Goal: Task Accomplishment & Management: Manage account settings

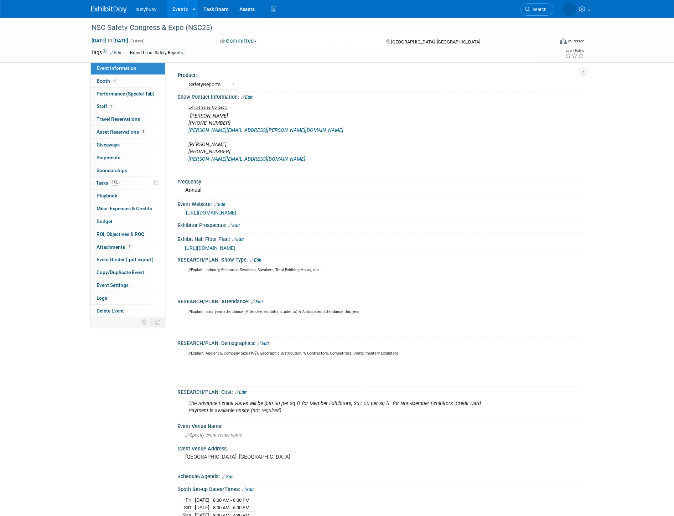
select select "SafetyReports"
click at [109, 12] on img at bounding box center [109, 9] width 36 height 7
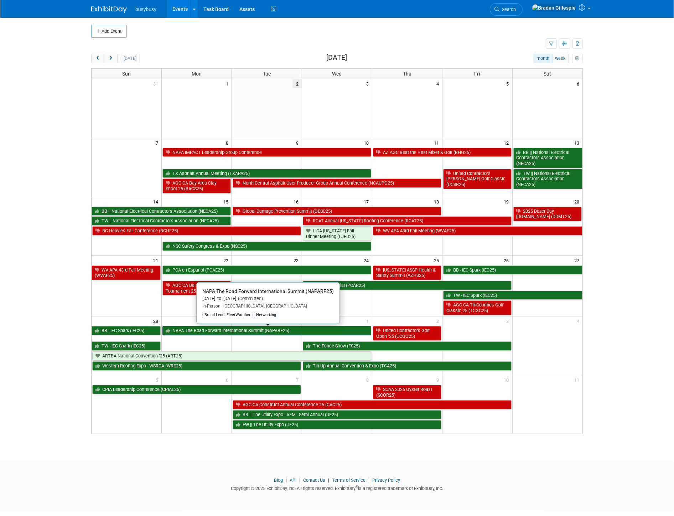
click at [241, 330] on link "NAPA The Road Forward International Summit (NAPARF25)" at bounding box center [266, 330] width 209 height 9
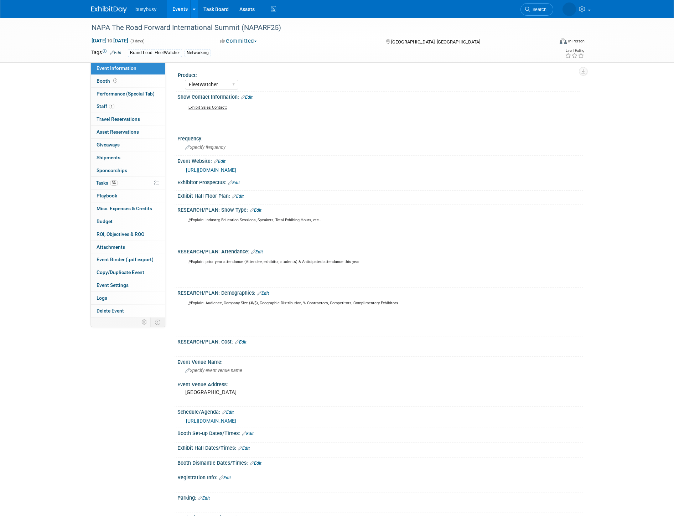
select select "FleetWatcher"
click at [99, 11] on img at bounding box center [109, 9] width 36 height 7
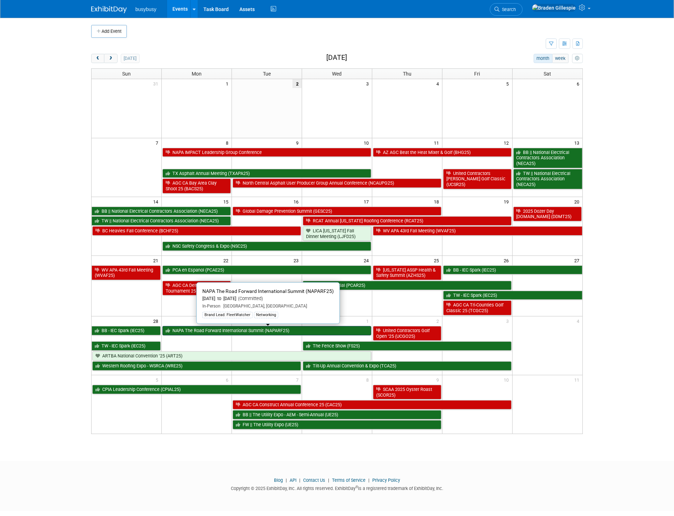
click at [279, 331] on link "NAPA The Road Forward International Summit (NAPARF25)" at bounding box center [266, 330] width 209 height 9
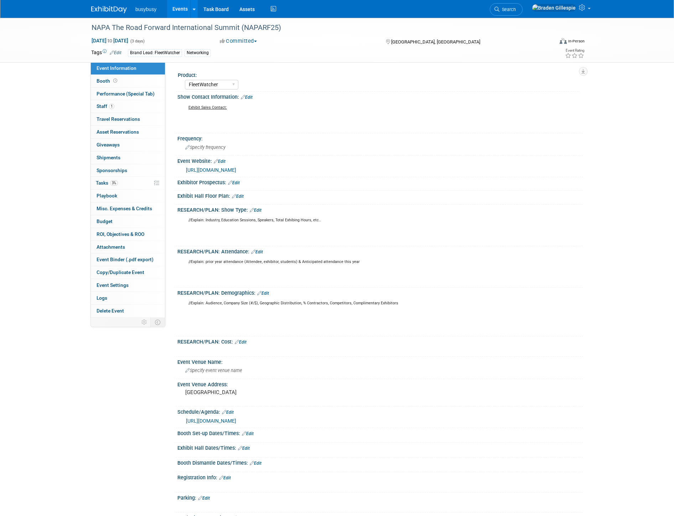
select select "FleetWatcher"
click at [138, 108] on link "1 Staff 1" at bounding box center [128, 106] width 74 height 12
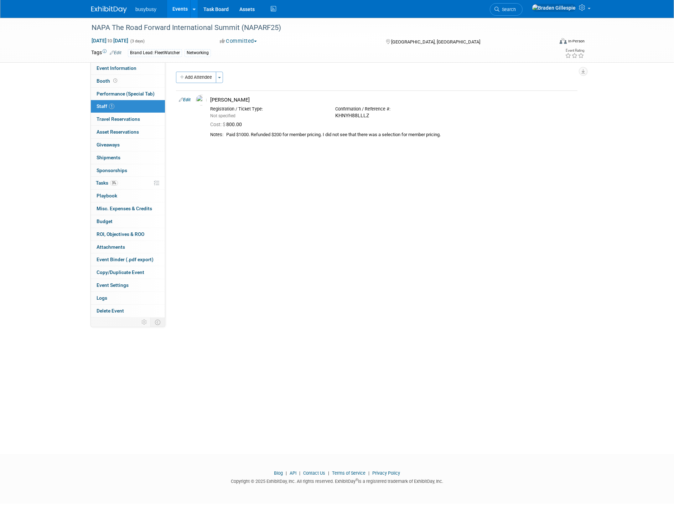
click at [103, 6] on img at bounding box center [109, 9] width 36 height 7
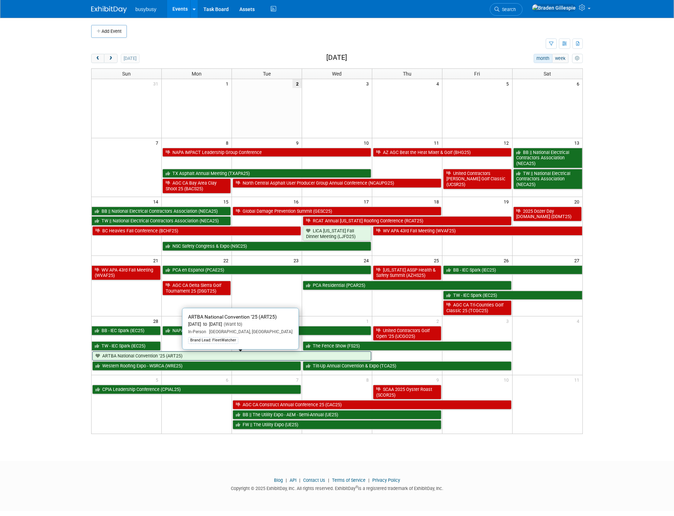
click at [245, 356] on link "ARTBA National Convention ’25 (ART25)" at bounding box center [231, 355] width 279 height 9
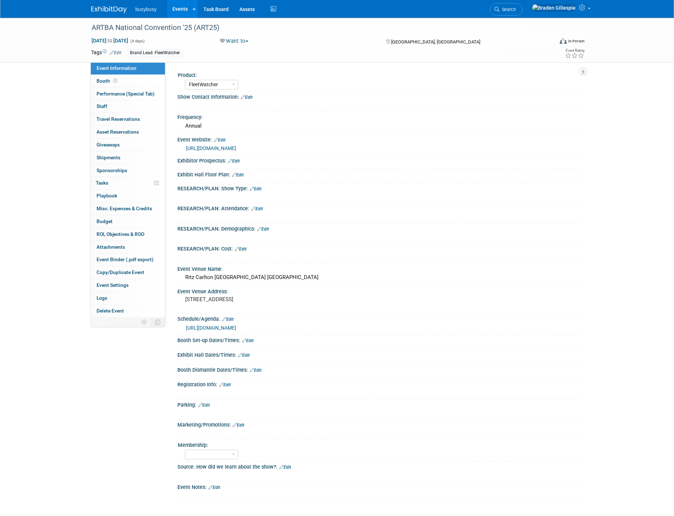
select select "FleetWatcher"
click at [139, 84] on link "Booth" at bounding box center [128, 81] width 74 height 12
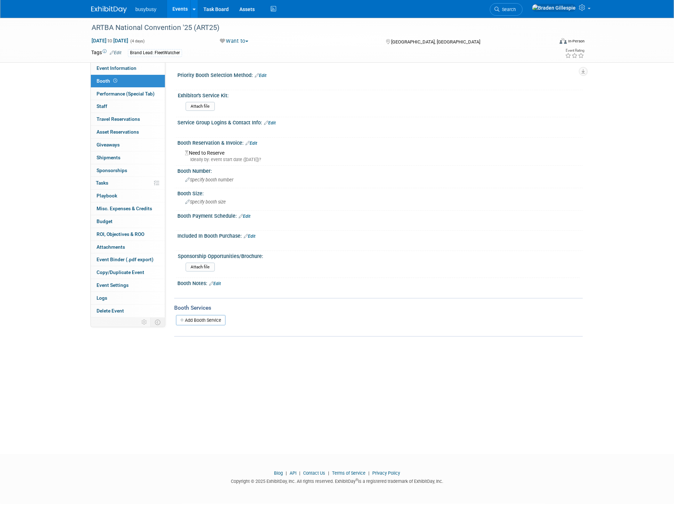
click at [112, 7] on img at bounding box center [109, 9] width 36 height 7
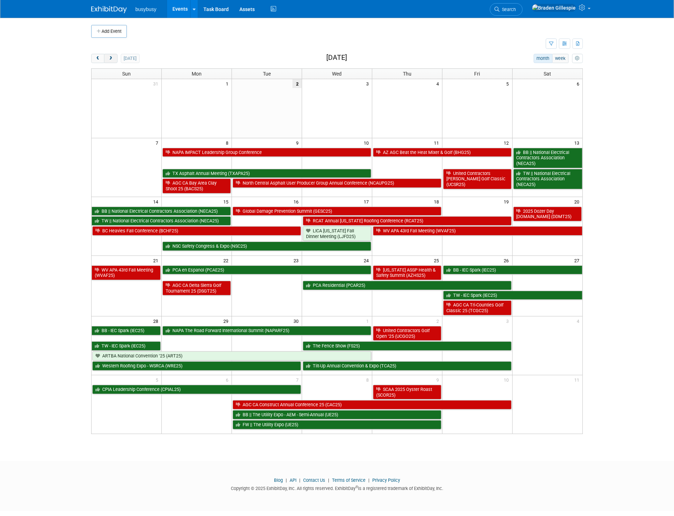
click at [115, 58] on button "next" at bounding box center [110, 58] width 13 height 9
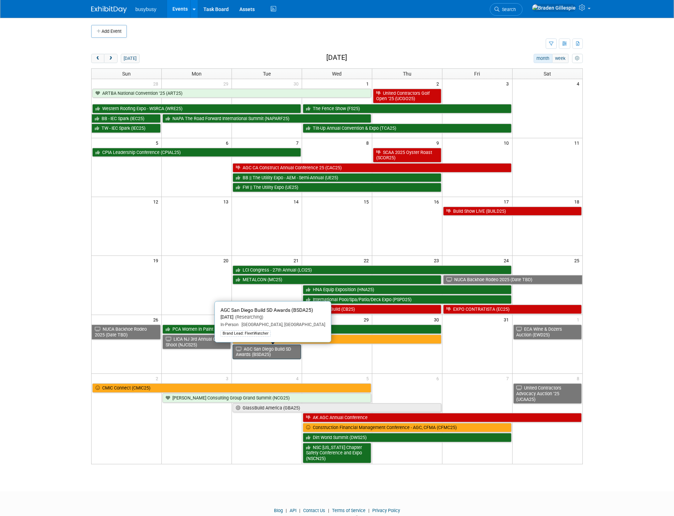
click at [270, 357] on link "AGC San Diego Build SD Awards (BSDA25)" at bounding box center [267, 351] width 68 height 15
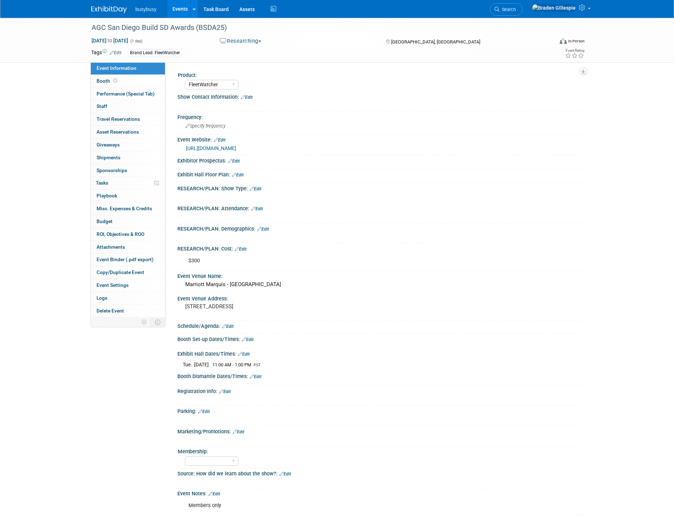
select select "FleetWatcher"
click at [275, 151] on div "https://web.agcsd.org/events/2025AGC%20Build%20San%20Diego%20Awards-17426/detai…" at bounding box center [381, 148] width 391 height 8
click at [236, 150] on link "https://web.agcsd.org/events/2025AGC%20Build%20San%20Diego%20Awards-17426/detai…" at bounding box center [211, 148] width 50 height 6
click at [113, 9] on img at bounding box center [109, 9] width 36 height 7
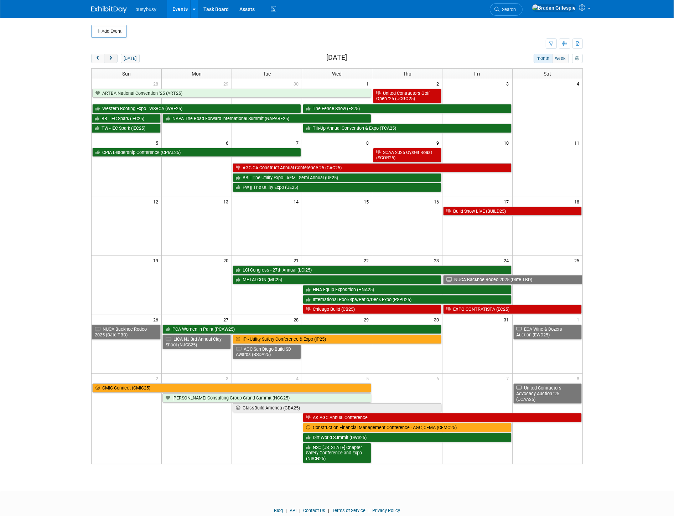
click at [108, 61] on button "next" at bounding box center [110, 58] width 13 height 9
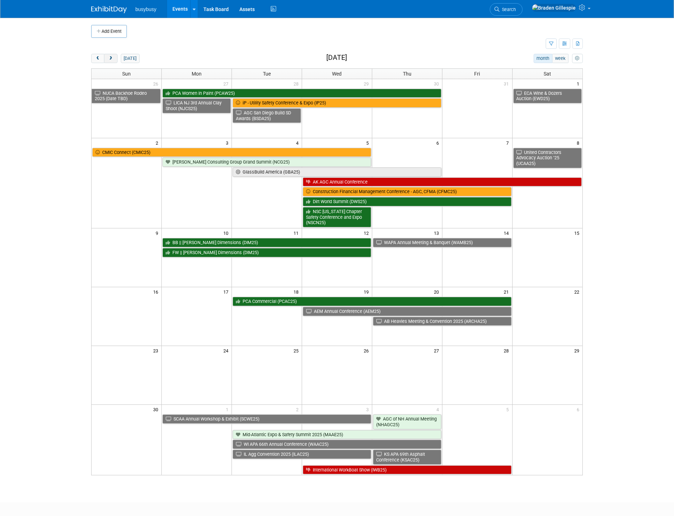
click at [108, 62] on button "next" at bounding box center [110, 58] width 13 height 9
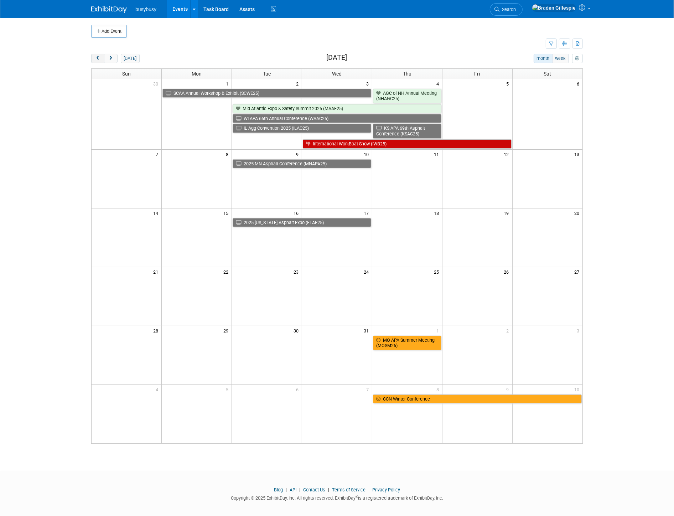
click at [95, 61] on span "prev" at bounding box center [97, 58] width 5 height 5
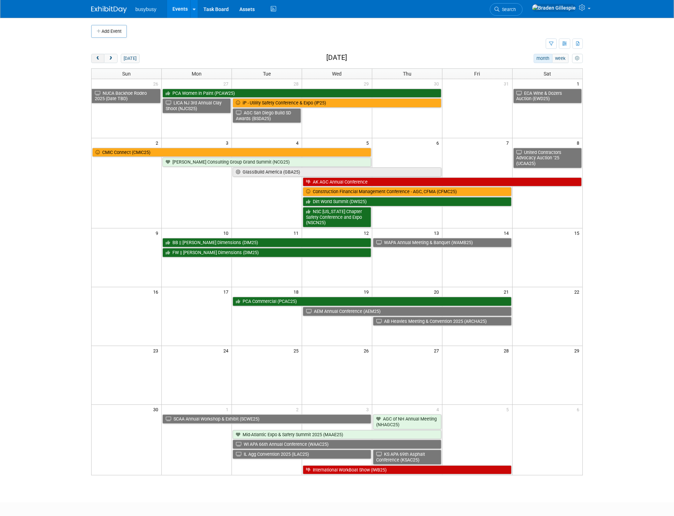
click at [98, 62] on button "prev" at bounding box center [97, 58] width 13 height 9
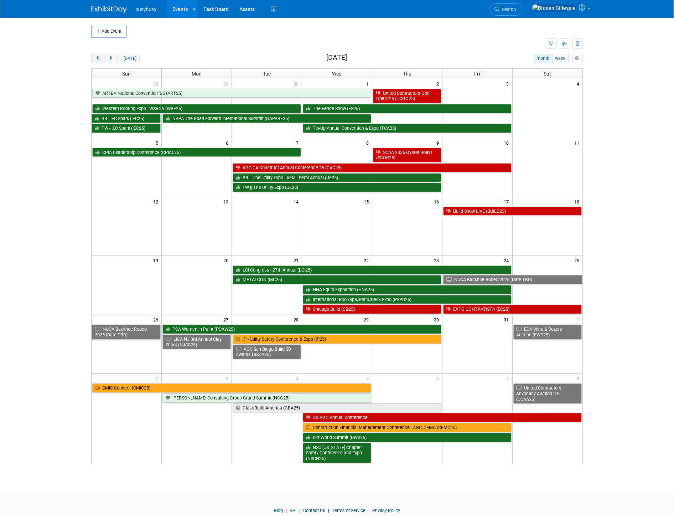
click at [98, 62] on button "prev" at bounding box center [97, 58] width 13 height 9
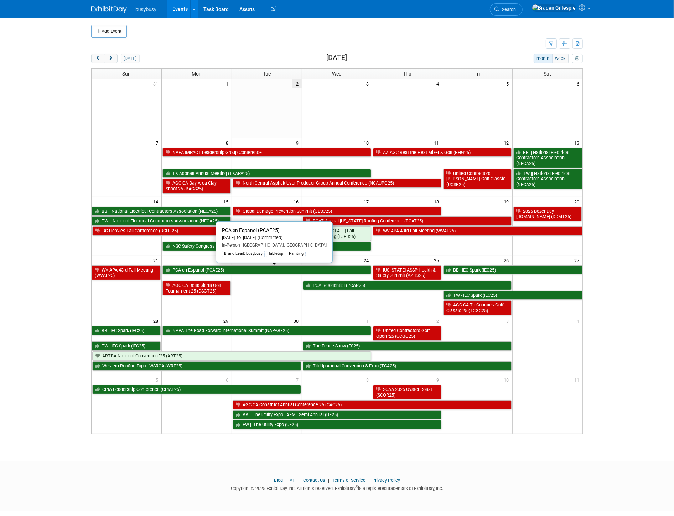
click at [230, 269] on link "PCA en Espanol (PCAE25)" at bounding box center [266, 269] width 209 height 9
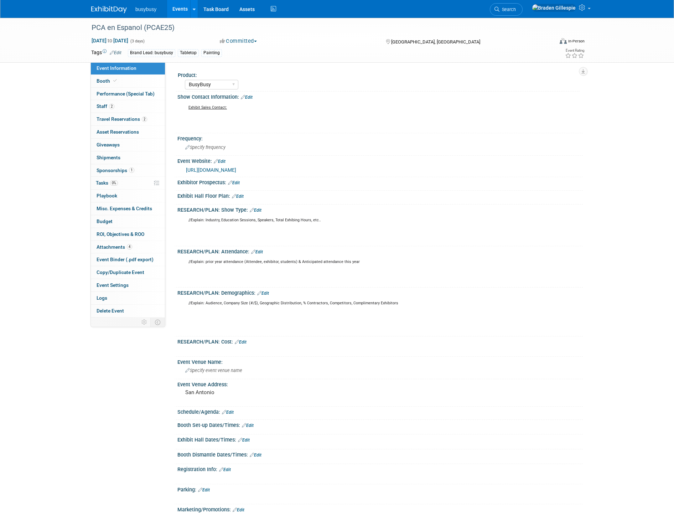
select select "BusyBusy"
click at [132, 115] on link "2 Travel Reservations 2" at bounding box center [128, 119] width 74 height 12
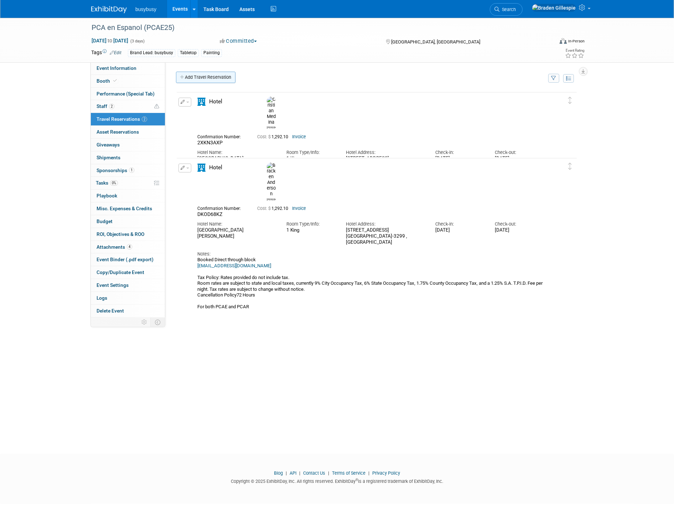
click at [200, 80] on link "Add Travel Reservation" at bounding box center [205, 77] width 59 height 11
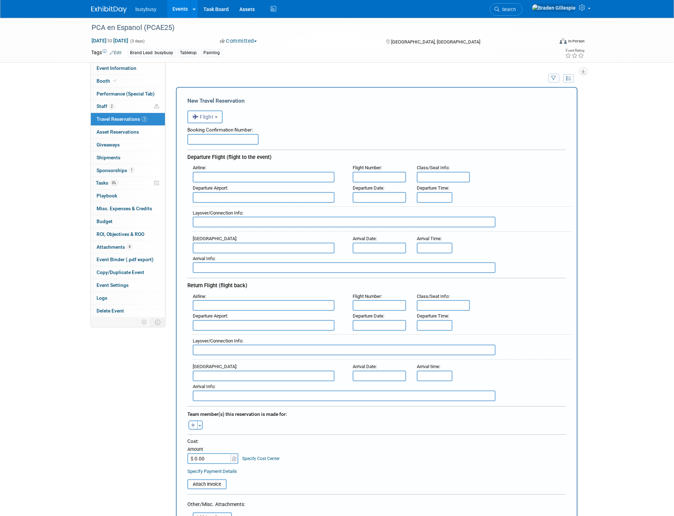
click at [233, 197] on input "text" at bounding box center [264, 197] width 142 height 11
click at [224, 205] on span "SGU - St George Municipal Airport" at bounding box center [267, 208] width 148 height 11
type input "SGU - [GEOGRAPHIC_DATA][PERSON_NAME]"
click at [225, 246] on input "text" at bounding box center [264, 248] width 142 height 11
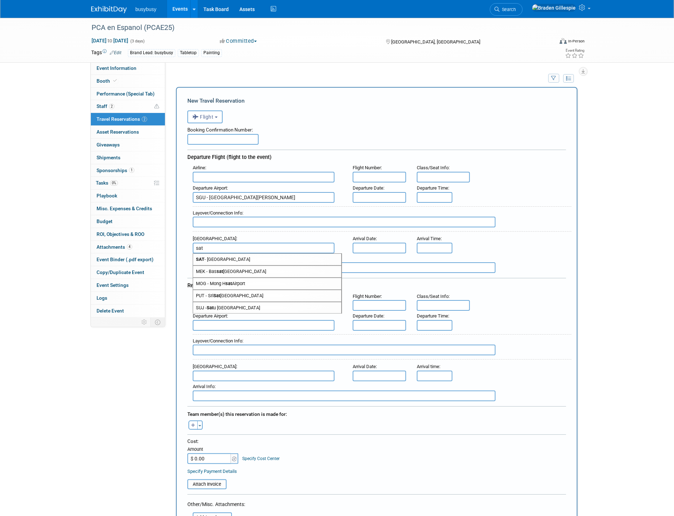
click at [223, 254] on span "SAT - San Antonio International Airport" at bounding box center [267, 259] width 148 height 11
type input "SAT - San Antonio International Airport"
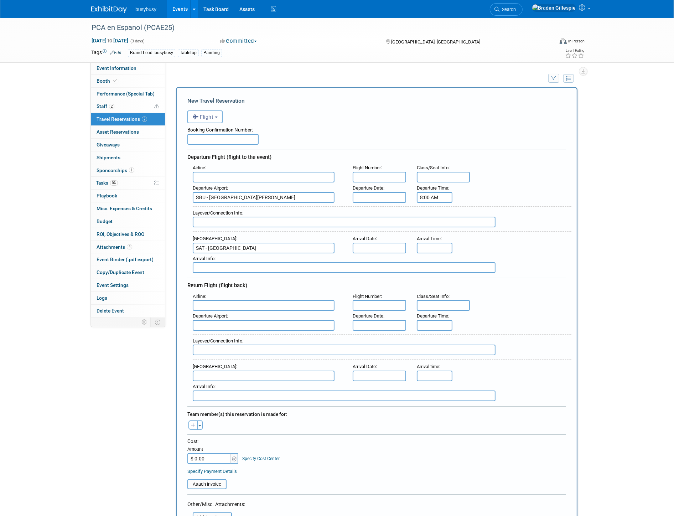
click at [434, 194] on input "8:00 AM" at bounding box center [435, 197] width 36 height 11
click at [446, 194] on input "8:00 AM" at bounding box center [435, 197] width 36 height 11
drag, startPoint x: 439, startPoint y: 194, endPoint x: 396, endPoint y: 195, distance: 42.8
click at [396, 195] on div "Departure Airport : SGU - St George Municipal Airport Departure Date : Departur…" at bounding box center [379, 193] width 384 height 20
type input "9:55 AM"
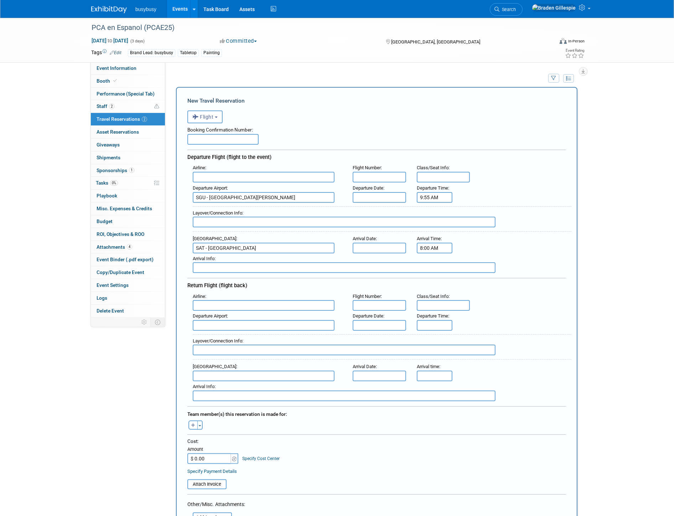
click at [439, 243] on input "8:00 AM" at bounding box center [435, 248] width 36 height 11
drag, startPoint x: 440, startPoint y: 243, endPoint x: 409, endPoint y: 242, distance: 31.0
click at [414, 242] on div "Arrival Time : 8:00 AM 08 : 00 AM 12 01 02 03 04 05 06 07 08 09 10 11 00 05 10 …" at bounding box center [433, 243] width 45 height 20
type input "2"
type input "1:32 PM"
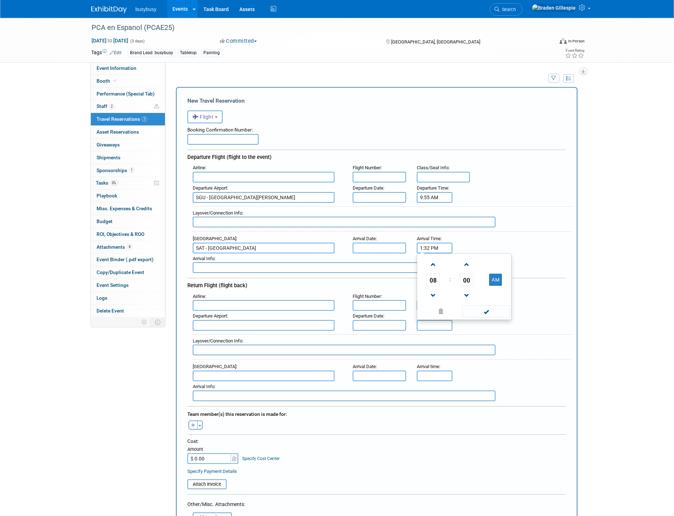
click at [382, 243] on input "text" at bounding box center [379, 248] width 53 height 11
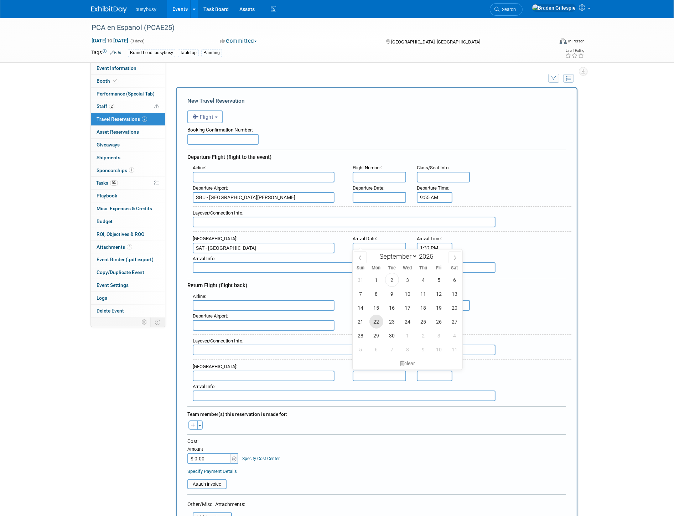
click at [382, 323] on span "22" at bounding box center [376, 321] width 14 height 14
type input "Sep 22, 2025"
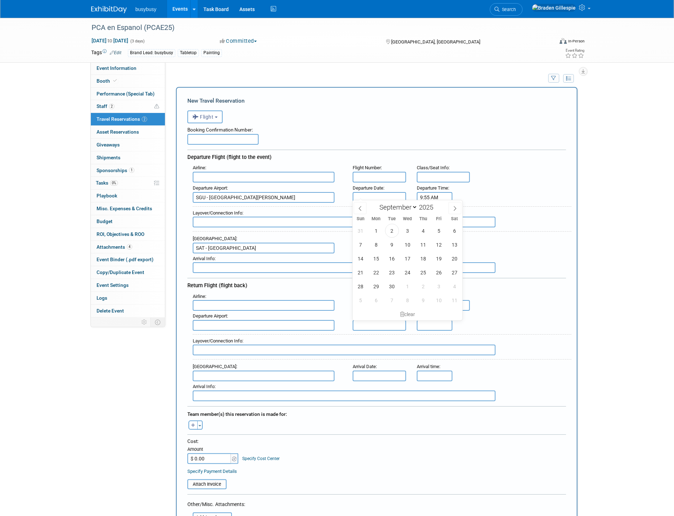
click at [385, 193] on input "text" at bounding box center [379, 197] width 53 height 11
click at [378, 271] on span "22" at bounding box center [376, 272] width 14 height 14
type input "Sep 22, 2025"
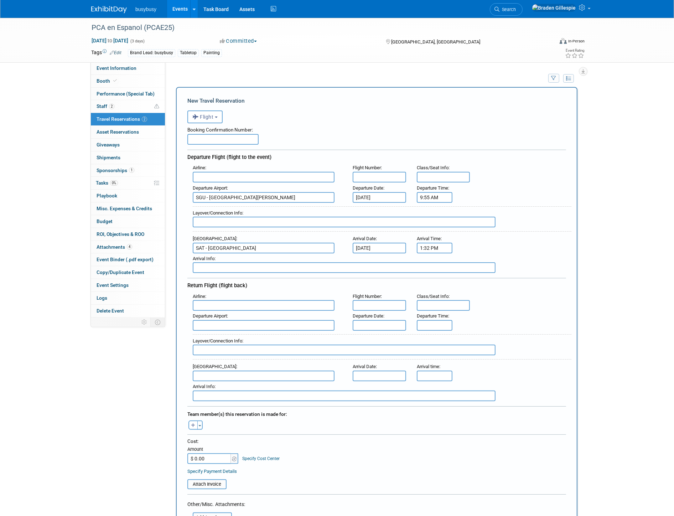
click at [396, 173] on input "text" at bounding box center [379, 177] width 53 height 11
type input "1260"
click at [315, 175] on input "text" at bounding box center [264, 177] width 142 height 11
click at [269, 200] on span "Delta Air Lines (DAL)" at bounding box center [267, 200] width 148 height 11
type input "Delta Air Lines (DAL)"
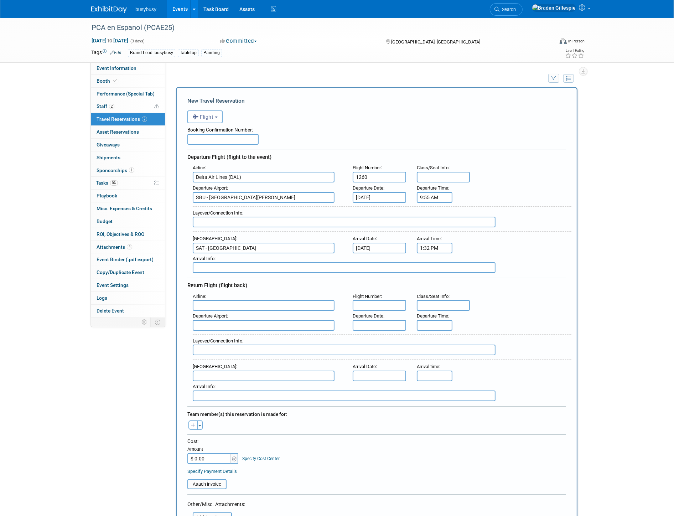
click at [269, 217] on input "text" at bounding box center [344, 222] width 303 height 11
type input "SLC"
click at [385, 320] on body "busybusy Events Add Event Bulk Upload Events Shareable Event Boards Recently Vi…" at bounding box center [337, 258] width 674 height 516
click at [553, 362] on div "Arrival Airport : Arrival Date : Arrival time :" at bounding box center [379, 371] width 384 height 20
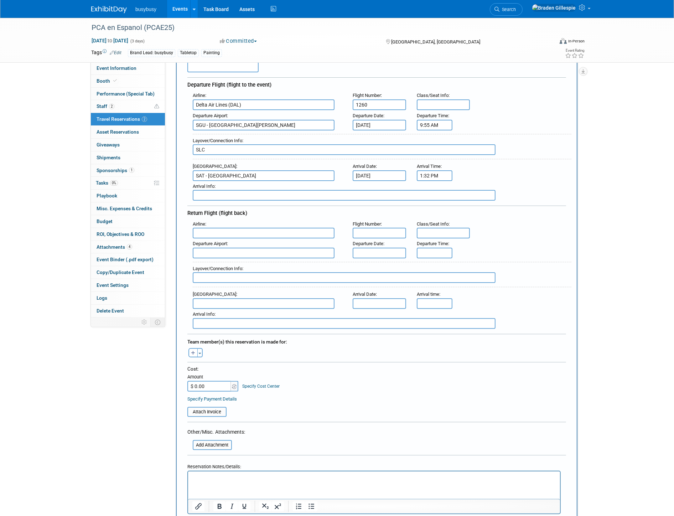
scroll to position [198, 0]
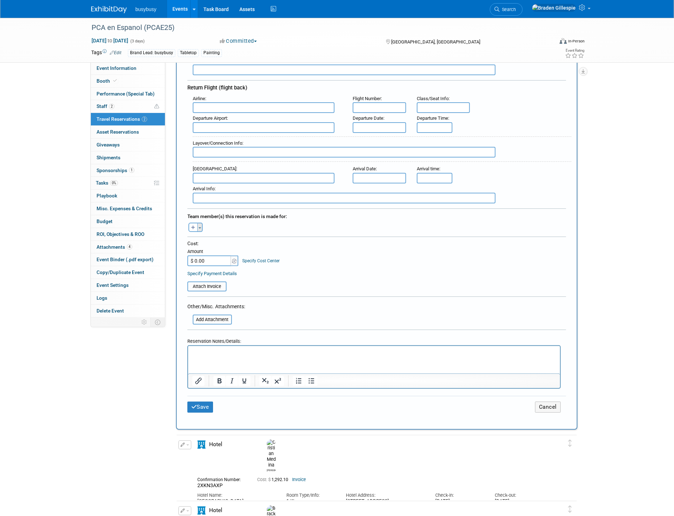
click at [200, 227] on span "button" at bounding box center [199, 227] width 3 height 1
click at [219, 273] on label "[PERSON_NAME] [PERSON_NAME]" at bounding box center [237, 279] width 88 height 13
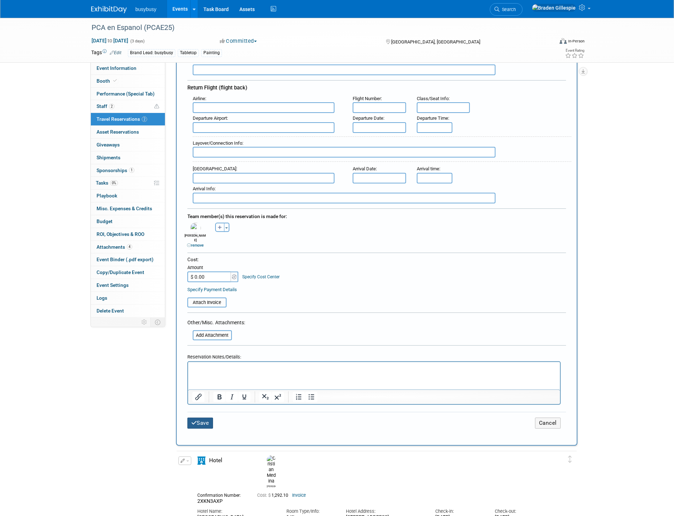
click at [207, 417] on button "Save" at bounding box center [200, 422] width 26 height 11
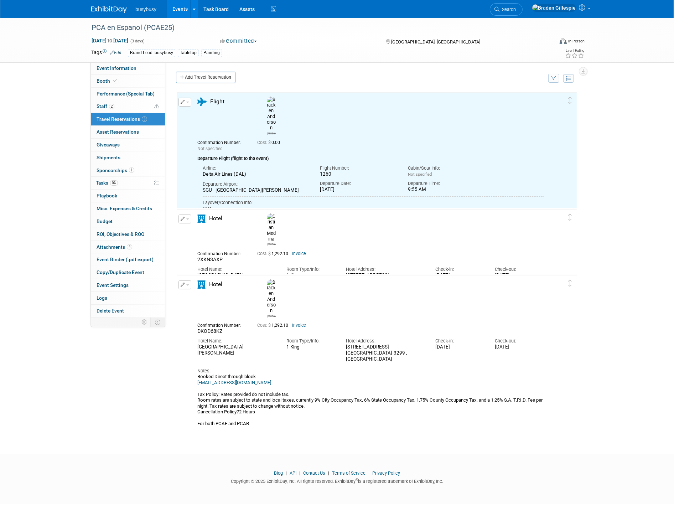
scroll to position [0, 0]
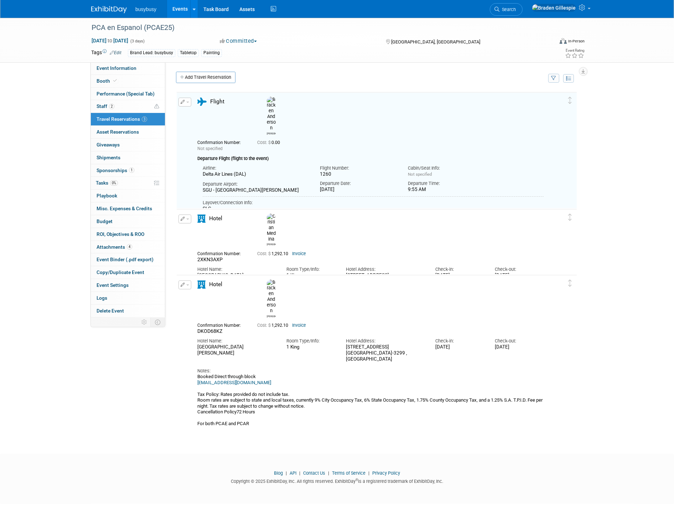
click at [99, 9] on img at bounding box center [109, 9] width 36 height 7
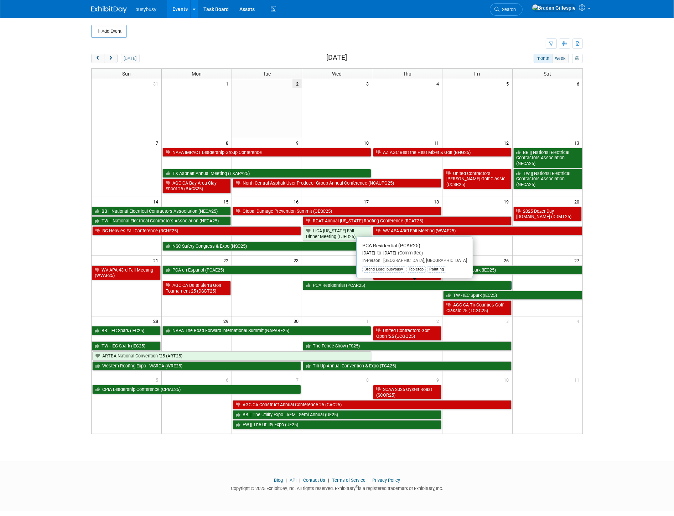
click at [334, 285] on link "PCA Residential (PCAR25)" at bounding box center [407, 285] width 209 height 9
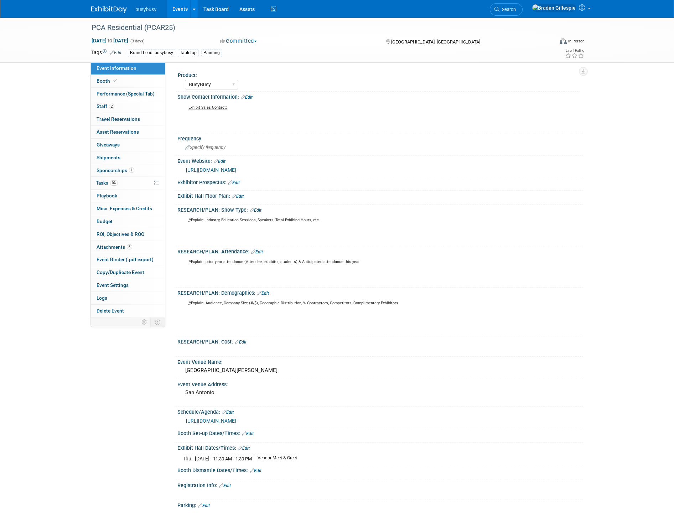
select select "BusyBusy"
drag, startPoint x: 154, startPoint y: 116, endPoint x: 150, endPoint y: 115, distance: 4.0
click at [152, 116] on link "0 Travel Reservations 0" at bounding box center [128, 119] width 74 height 12
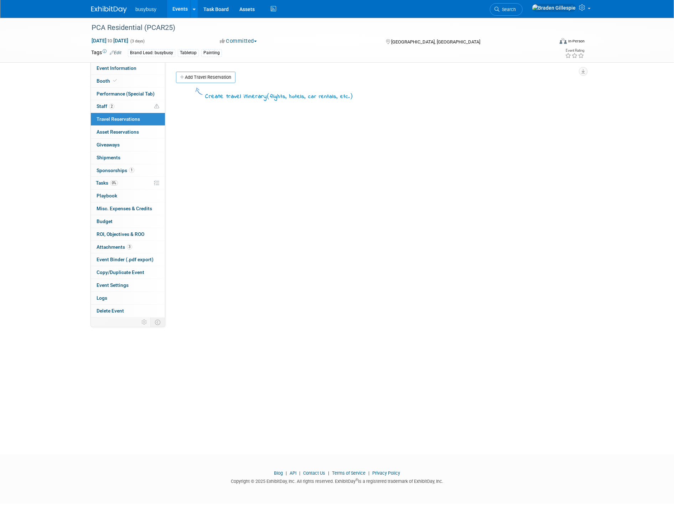
click at [221, 80] on link "Add Travel Reservation" at bounding box center [205, 77] width 59 height 11
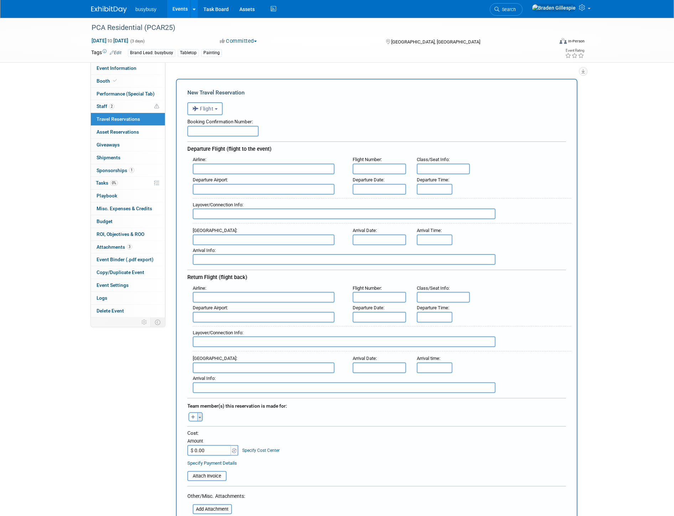
click at [200, 412] on button "Toggle Dropdown" at bounding box center [199, 416] width 5 height 9
click at [207, 463] on label "[PERSON_NAME] [PERSON_NAME]" at bounding box center [237, 469] width 88 height 13
click at [243, 132] on input "text" at bounding box center [222, 131] width 71 height 11
click at [226, 293] on input "text" at bounding box center [264, 297] width 142 height 11
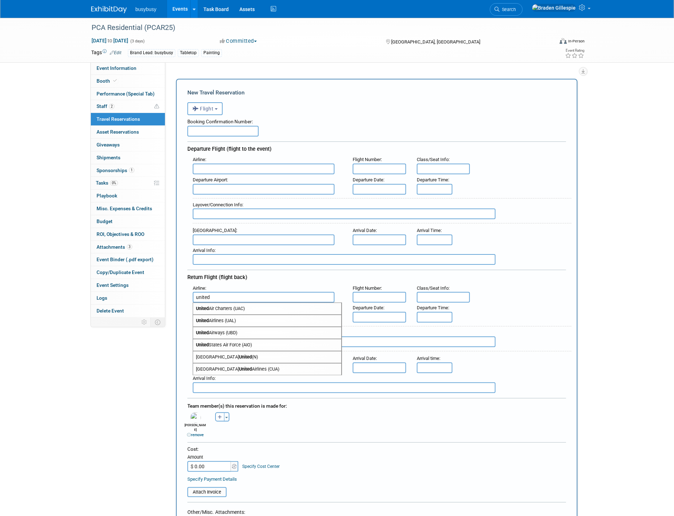
click at [230, 315] on span "United Airlines (UAL)" at bounding box center [267, 320] width 148 height 11
type input "United Airlines (UAL)"
click at [252, 312] on input "text" at bounding box center [264, 317] width 142 height 11
click at [239, 323] on span "SAT - San Antonio International Airport" at bounding box center [267, 328] width 148 height 11
type input "SAT - San Antonio International Airport"
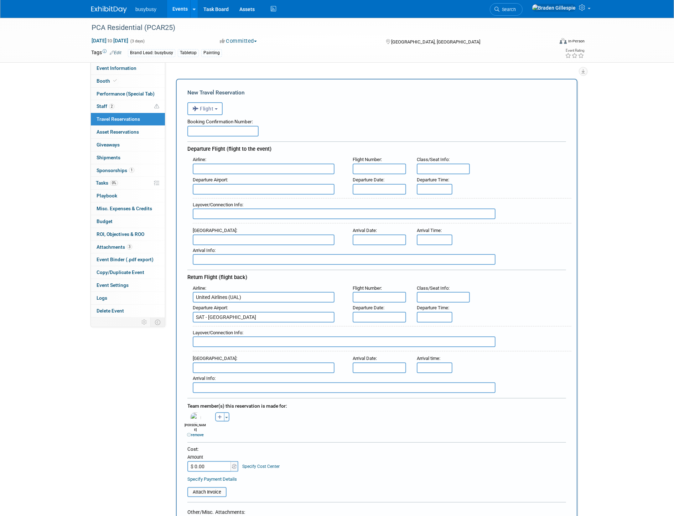
click at [235, 362] on input "text" at bounding box center [264, 367] width 142 height 11
click at [236, 373] on span "SGU - St George Municipal Airport" at bounding box center [267, 378] width 148 height 11
type input "SGU - [GEOGRAPHIC_DATA][PERSON_NAME]"
click at [379, 312] on input "text" at bounding box center [379, 317] width 53 height 11
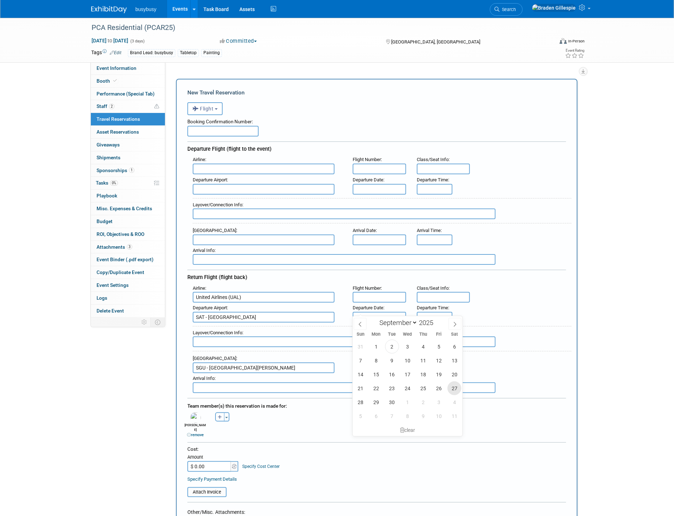
click at [452, 390] on span "27" at bounding box center [454, 388] width 14 height 14
type input "Sep 27, 2025"
click at [432, 312] on input "5:00 PM" at bounding box center [435, 317] width 36 height 11
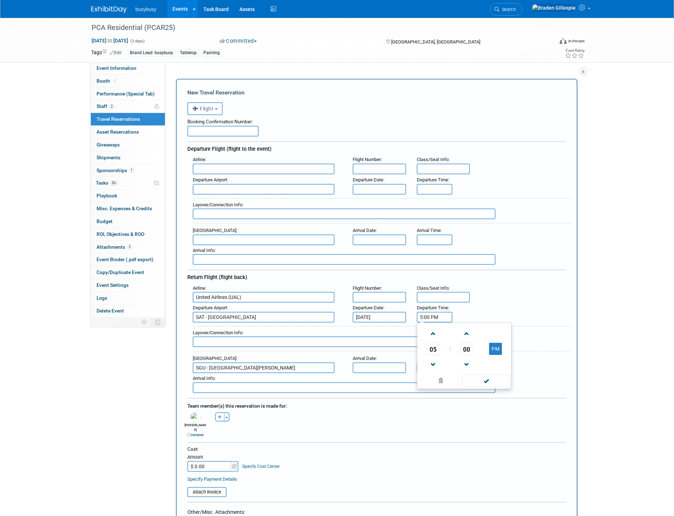
drag, startPoint x: 441, startPoint y: 312, endPoint x: 401, endPoint y: 315, distance: 40.0
click at [402, 315] on div "Airline : United Airlines (UAL) Flight Number : Class/Seat Info : [GEOGRAPHIC_D…" at bounding box center [376, 338] width 379 height 110
type input "9:06 AM"
drag, startPoint x: 433, startPoint y: 358, endPoint x: 423, endPoint y: 361, distance: 10.6
click at [423, 362] on input "5:00 PM" at bounding box center [435, 367] width 36 height 11
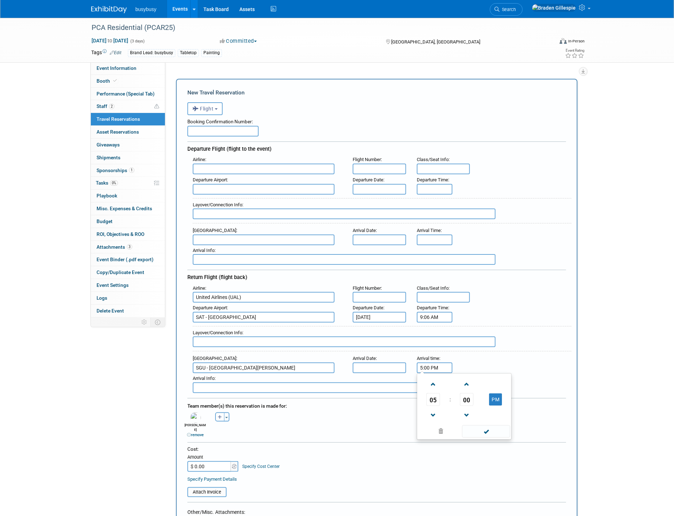
click at [438, 362] on input "5:00 PM" at bounding box center [435, 367] width 36 height 11
click at [437, 362] on input "5:00 PM" at bounding box center [435, 367] width 36 height 11
type input "1:11 PM"
click at [388, 292] on input "text" at bounding box center [379, 297] width 53 height 11
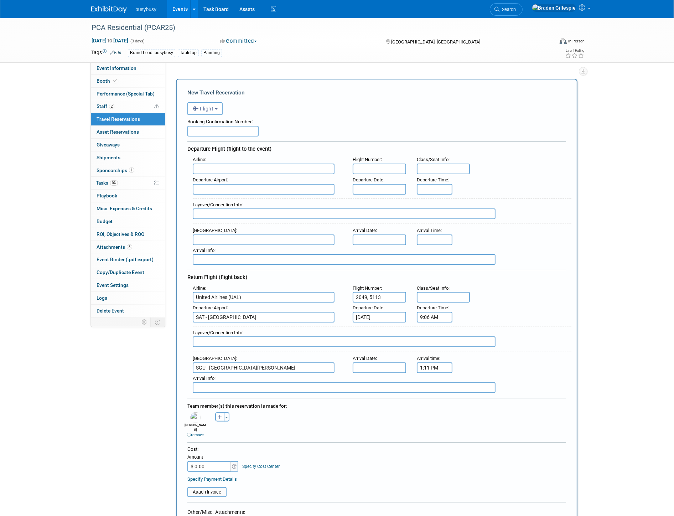
type input "2049, 5113"
click at [380, 354] on div "Arrival Date :" at bounding box center [379, 358] width 53 height 8
click at [380, 362] on input "text" at bounding box center [379, 367] width 53 height 11
click at [450, 439] on span "27" at bounding box center [454, 437] width 14 height 14
type input "Sep 27, 2025"
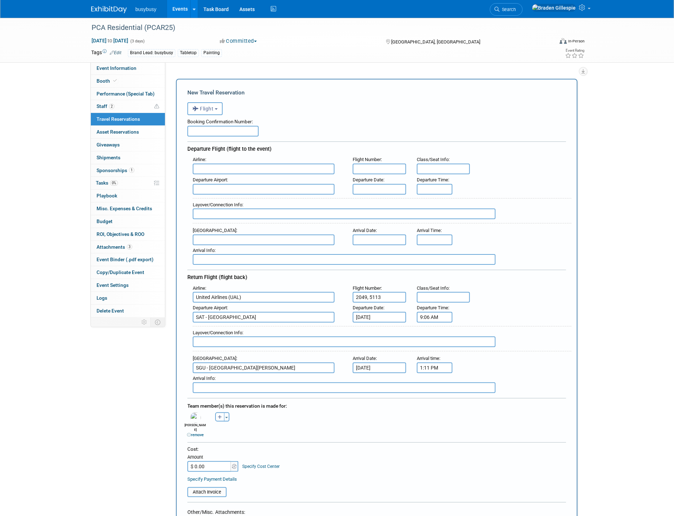
click at [249, 338] on input "text" at bounding box center [344, 341] width 303 height 11
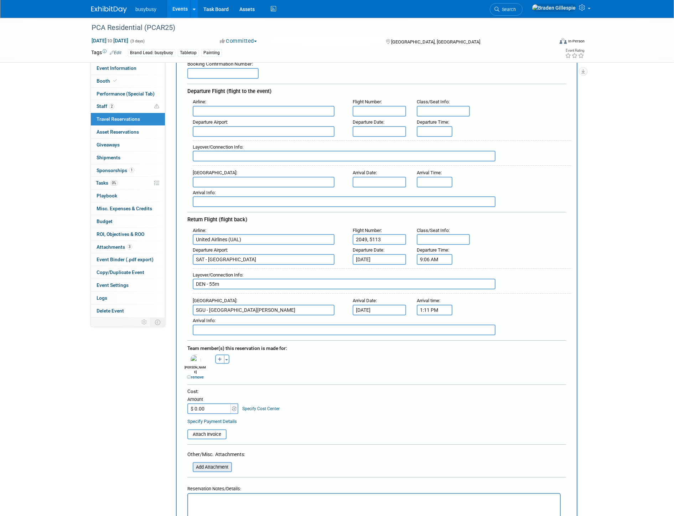
scroll to position [119, 0]
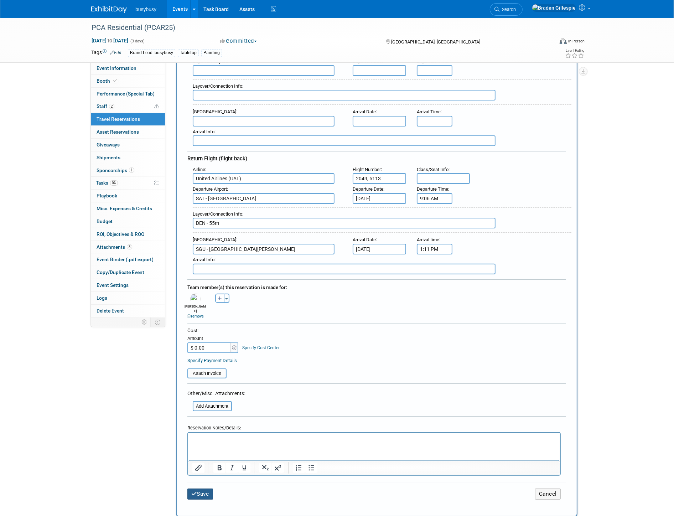
type input "DEN - 55m"
click at [201, 488] on button "Save" at bounding box center [200, 493] width 26 height 11
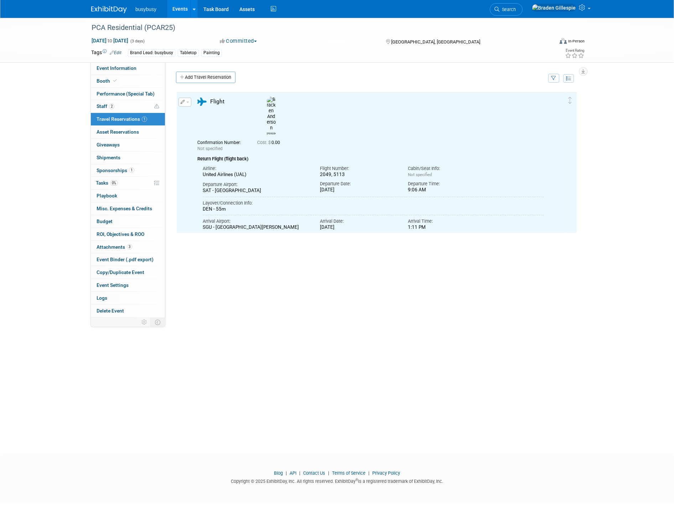
scroll to position [0, 0]
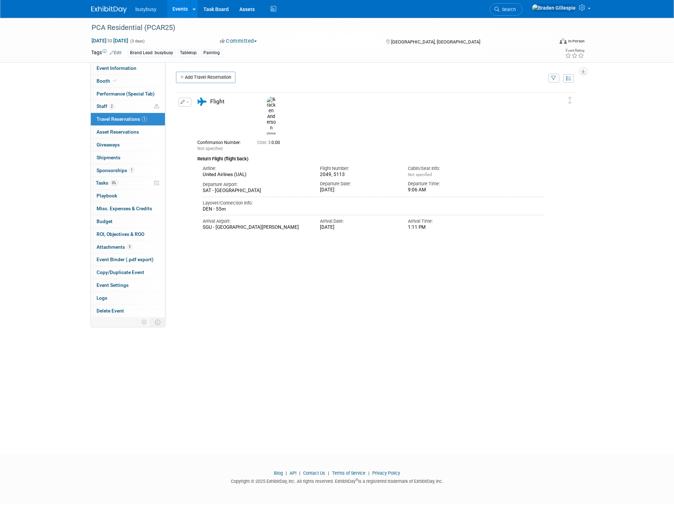
click at [111, 9] on img at bounding box center [109, 9] width 36 height 7
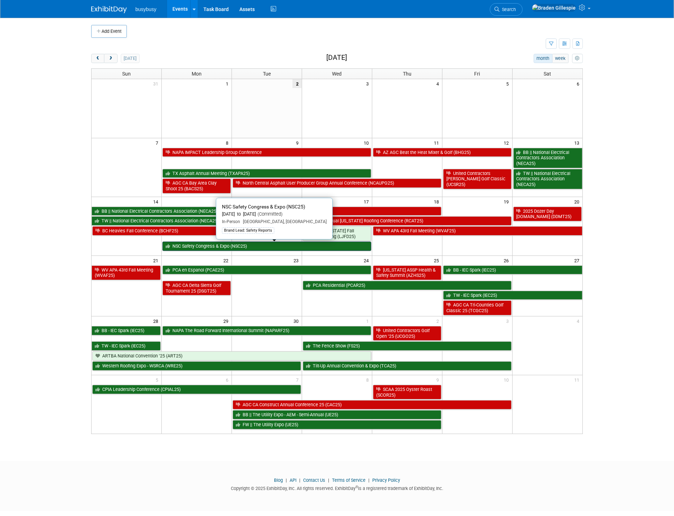
click at [240, 250] on link "NSC Safety Congress & Expo (NSC25)" at bounding box center [266, 245] width 209 height 9
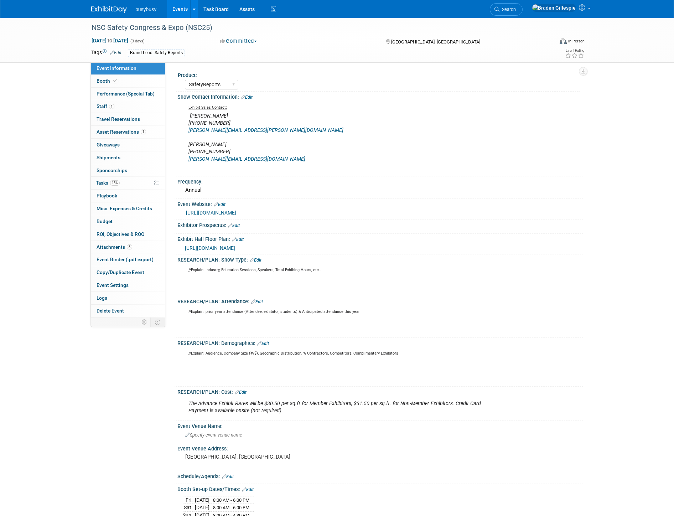
select select "SafetyReports"
click at [127, 105] on link "1 Staff 1" at bounding box center [128, 106] width 74 height 12
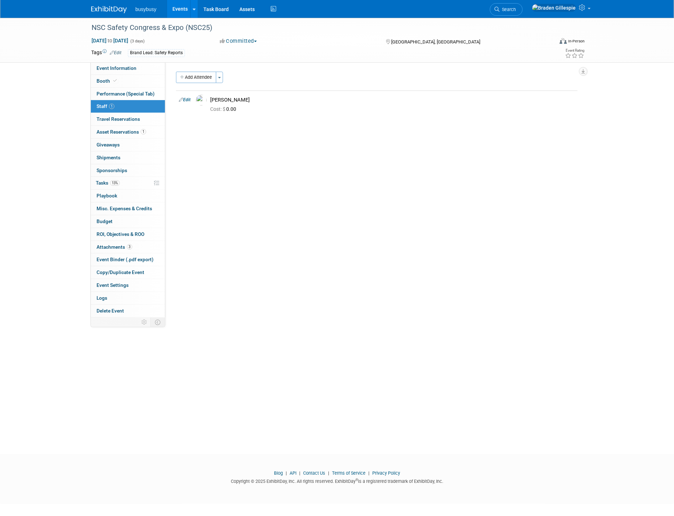
click at [197, 83] on div "Add Attendee Toggle Dropdown Quick -Tag Attendees Apply X (me) select all cancel" at bounding box center [376, 95] width 401 height 46
drag, startPoint x: 199, startPoint y: 79, endPoint x: 195, endPoint y: 79, distance: 4.3
click at [198, 79] on button "Add Attendee" at bounding box center [196, 77] width 40 height 11
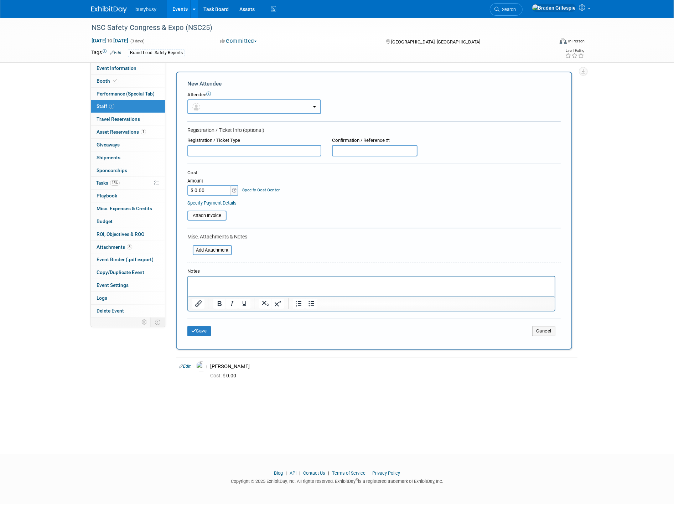
click at [228, 108] on button "button" at bounding box center [254, 106] width 134 height 15
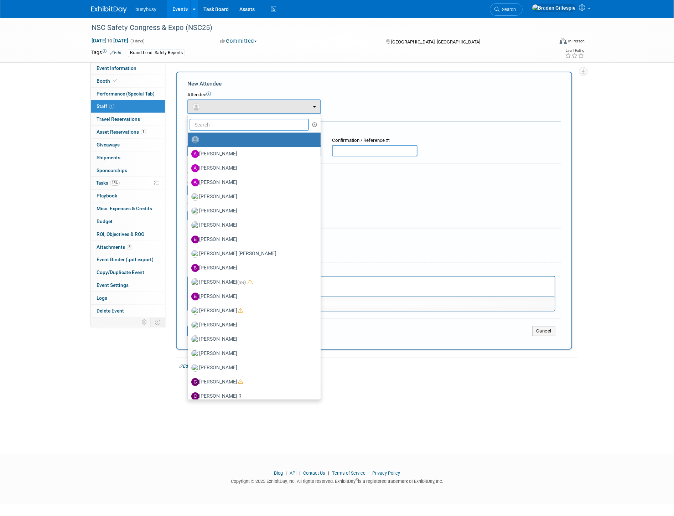
click at [217, 127] on input "text" at bounding box center [248, 125] width 119 height 12
type input "ryan"
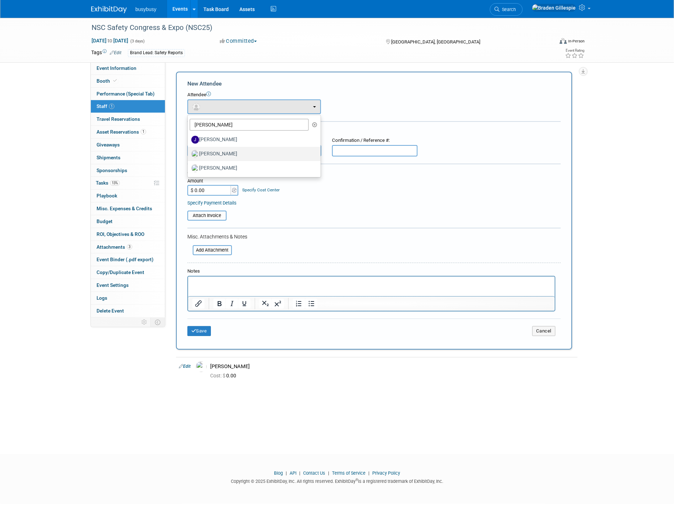
click at [229, 152] on label "[PERSON_NAME]" at bounding box center [252, 153] width 122 height 11
click at [189, 152] on input "[PERSON_NAME]" at bounding box center [186, 153] width 5 height 5
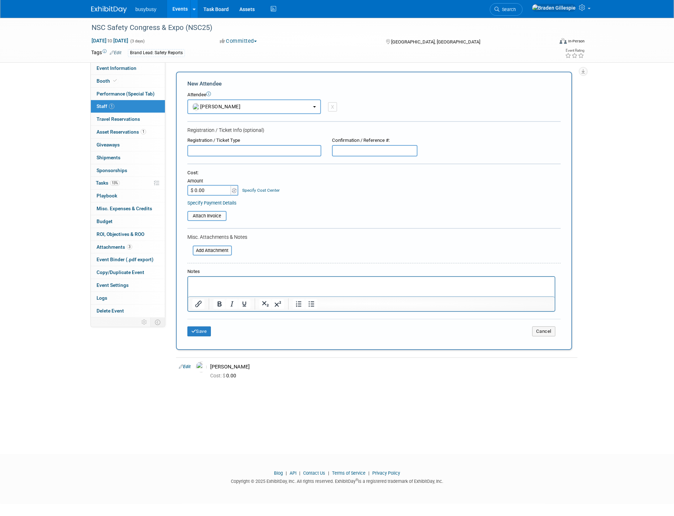
select select "360a2207-2341-4c45-a862-1d4351434cc6"
select select "100"
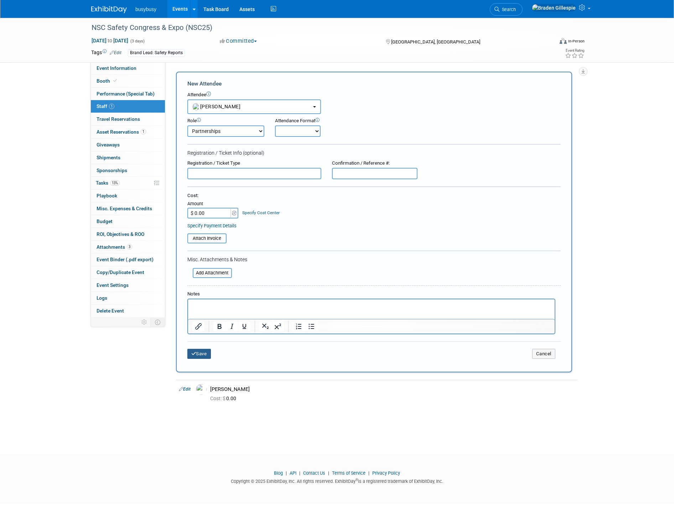
click at [201, 353] on button "Save" at bounding box center [199, 354] width 24 height 10
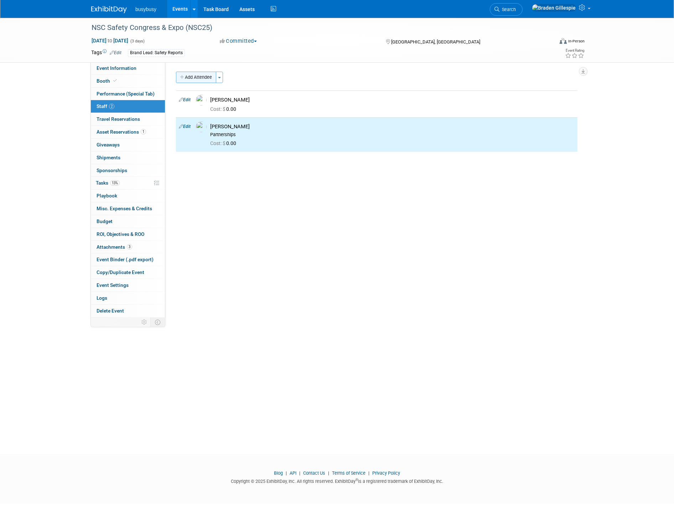
click at [207, 77] on button "Add Attendee" at bounding box center [196, 77] width 40 height 11
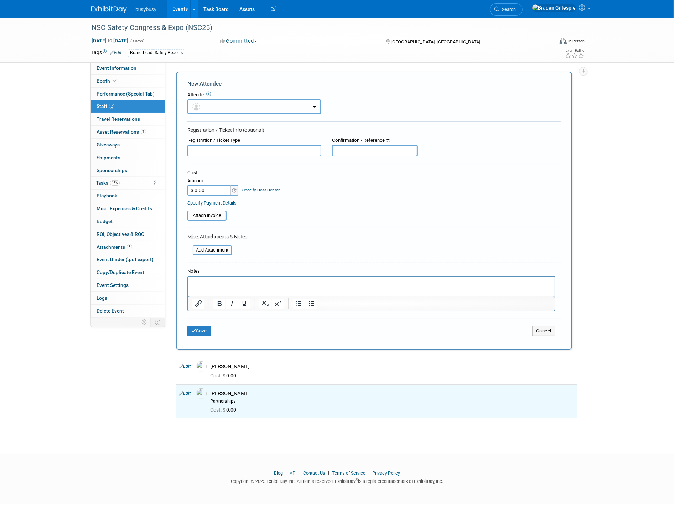
click at [244, 107] on button "button" at bounding box center [254, 106] width 134 height 15
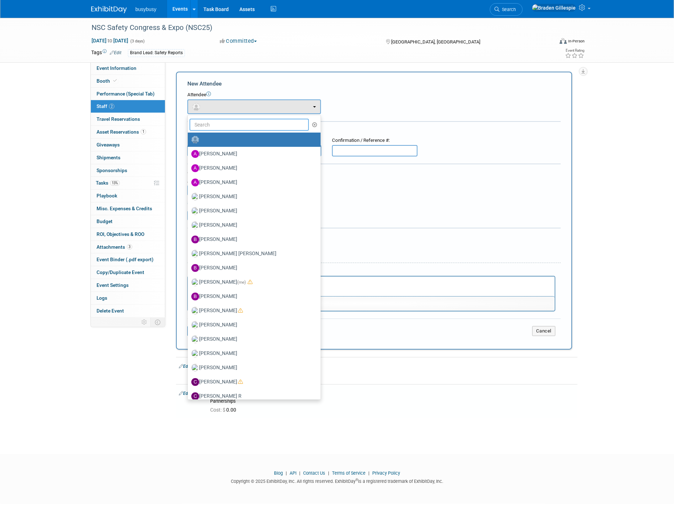
click at [236, 124] on input "text" at bounding box center [248, 125] width 119 height 12
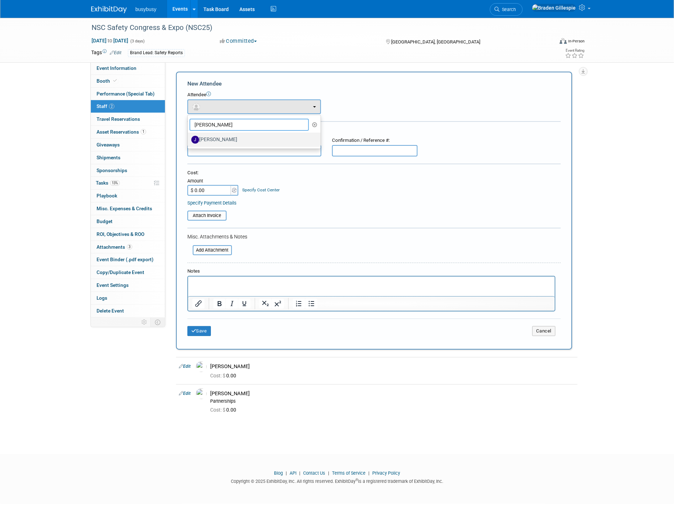
type input "jacob"
click at [229, 144] on link "[PERSON_NAME]" at bounding box center [254, 139] width 133 height 14
click at [229, 138] on label "[PERSON_NAME]" at bounding box center [252, 139] width 122 height 11
click at [189, 138] on input "[PERSON_NAME]" at bounding box center [186, 138] width 5 height 5
select select "8e0ec6c6-c6e5-409c-bcc7-eb8e26b98f04"
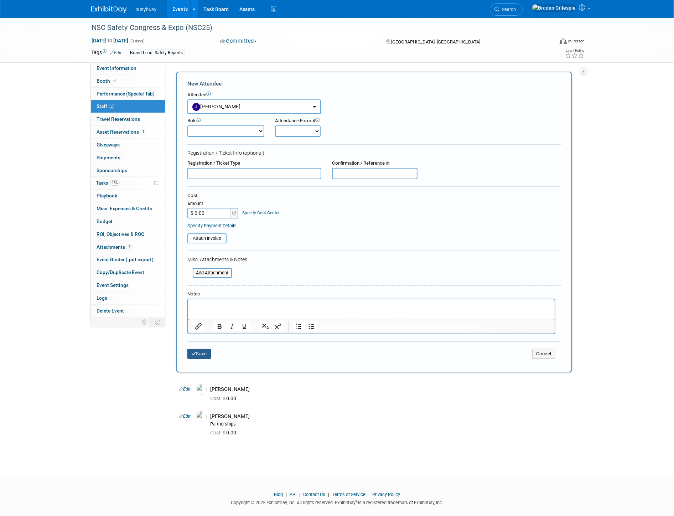
click at [202, 350] on button "Save" at bounding box center [199, 354] width 24 height 10
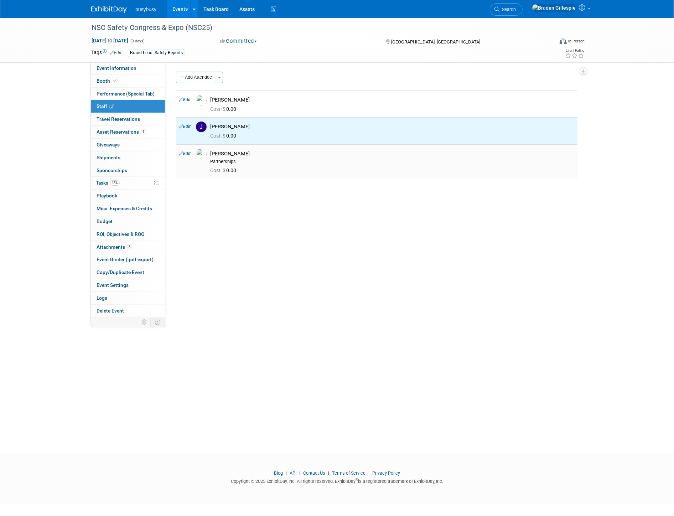
click at [186, 152] on link "Edit" at bounding box center [185, 153] width 12 height 5
select select "360a2207-2341-4c45-a862-1d4351434cc6"
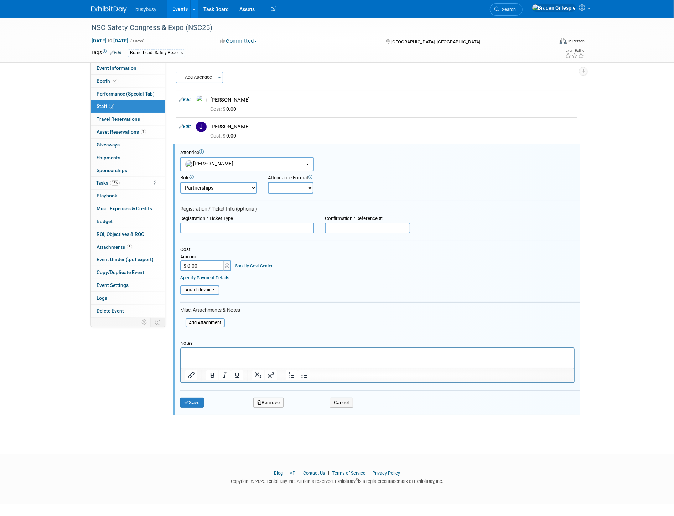
click at [219, 188] on select "Demonstrator Host Partnerships Planner Presenter Promoter Sales Representative" at bounding box center [218, 187] width 77 height 11
select select "9"
click at [180, 182] on select "Demonstrator Host Partnerships Planner Presenter Promoter Sales Representative" at bounding box center [218, 187] width 77 height 11
click at [192, 397] on button "Save" at bounding box center [192, 402] width 24 height 10
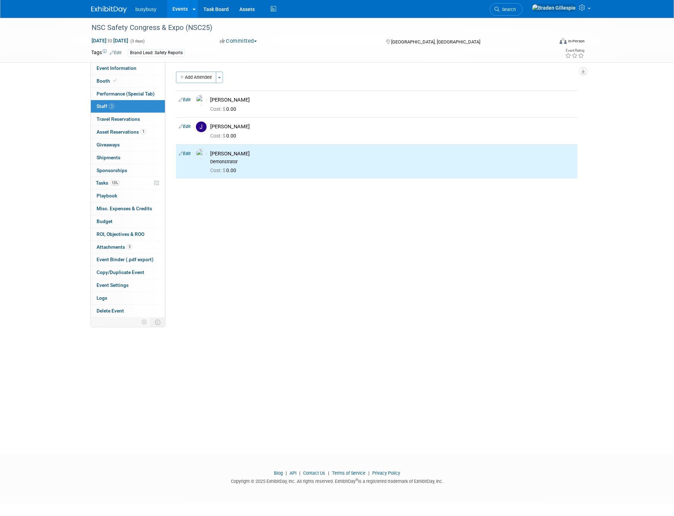
drag, startPoint x: 183, startPoint y: 100, endPoint x: 186, endPoint y: 105, distance: 6.2
click at [183, 100] on link "Edit" at bounding box center [185, 99] width 12 height 5
select select "8783d435-631c-4198-afd6-d10d492c40ac"
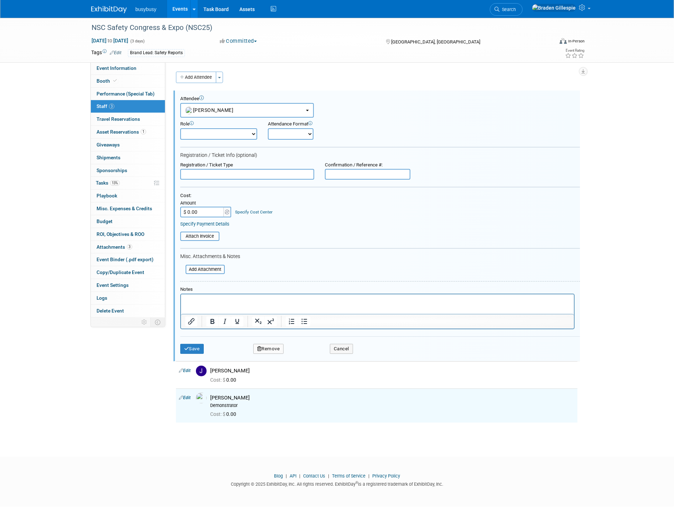
click at [221, 137] on select "Demonstrator Host Partnerships Planner Presenter Promoter Sales Representative" at bounding box center [218, 133] width 77 height 11
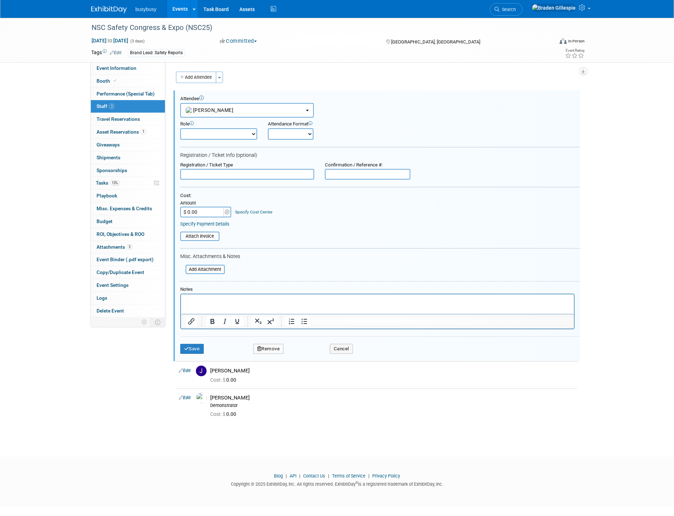
select select "9"
click at [180, 128] on select "Demonstrator Host Partnerships Planner Presenter Promoter Sales Representative" at bounding box center [218, 133] width 77 height 11
click at [199, 344] on button "Save" at bounding box center [192, 349] width 24 height 10
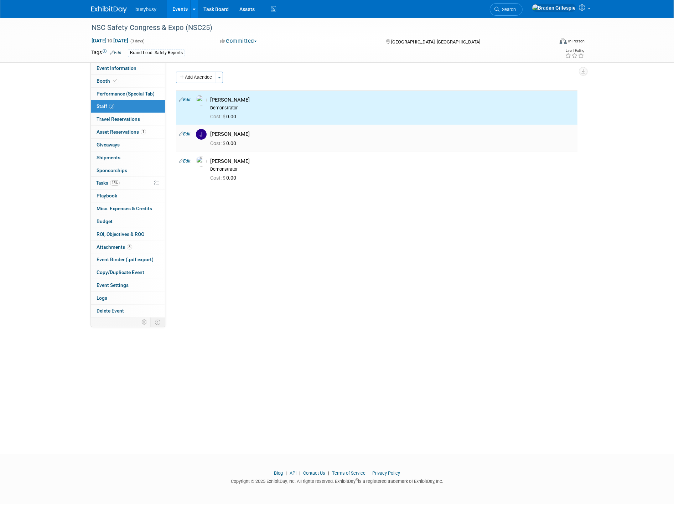
click at [191, 134] on link "Edit" at bounding box center [185, 133] width 12 height 5
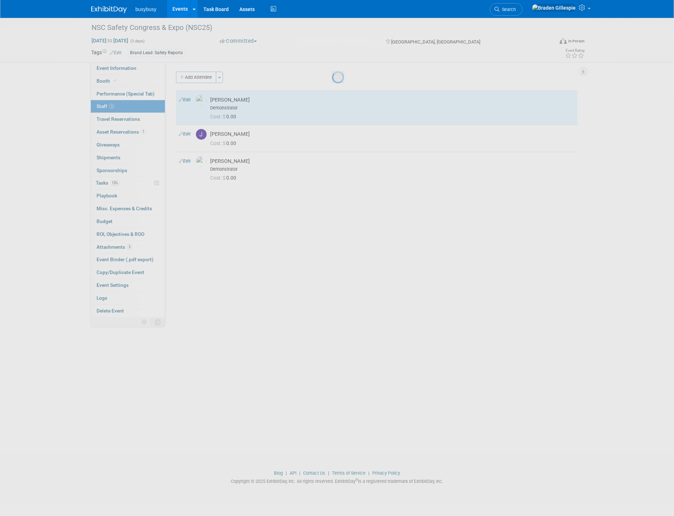
select select "8e0ec6c6-c6e5-409c-bcc7-eb8e26b98f04"
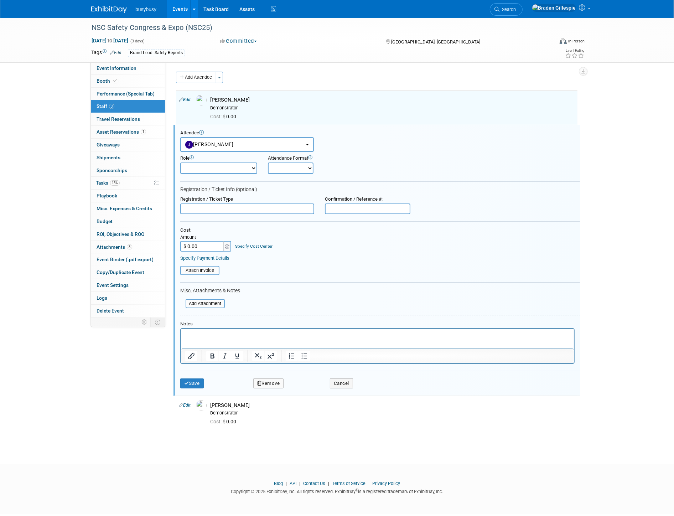
click at [233, 169] on select "Demonstrator Host Partnerships Planner Presenter Promoter Sales Representative" at bounding box center [218, 167] width 77 height 11
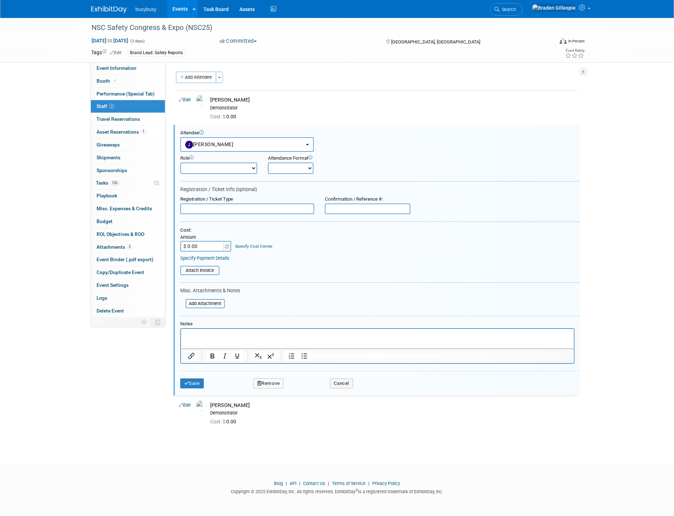
select select "4"
click at [180, 162] on select "Demonstrator Host Partnerships Planner Presenter Promoter Sales Representative" at bounding box center [218, 167] width 77 height 11
click at [197, 378] on button "Save" at bounding box center [192, 383] width 24 height 10
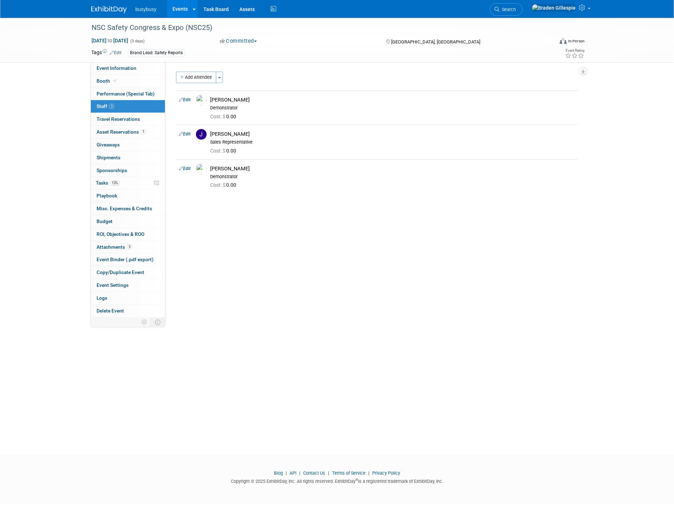
click at [129, 40] on span "Sep 15, 2025 to Sep 17, 2025" at bounding box center [109, 40] width 37 height 6
select select "8"
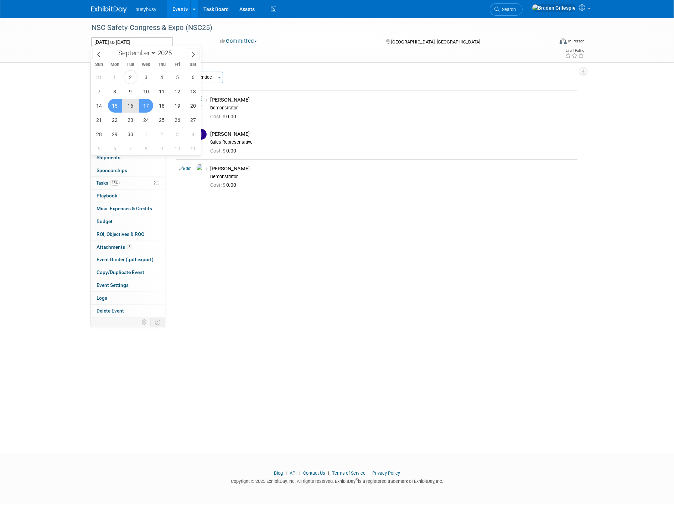
click at [66, 129] on div "NSC Safety Congress & Expo (NSC25) Sep 15, 2025 to Sep 17, 2025 (3 days) Sep 15…" at bounding box center [337, 229] width 674 height 423
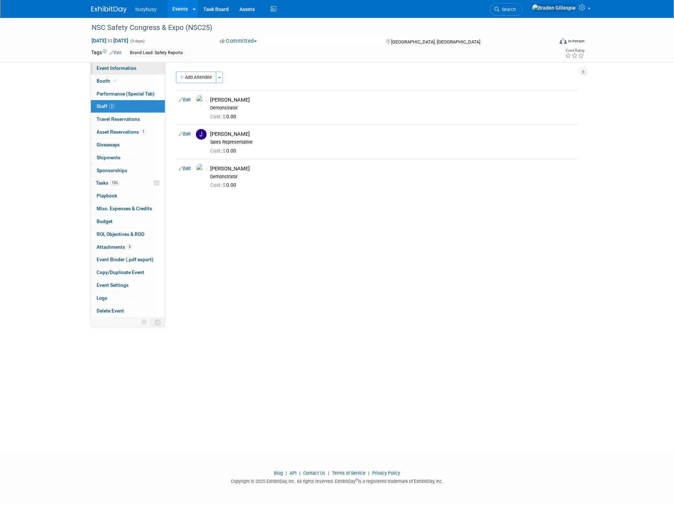
click at [131, 72] on link "Event Information" at bounding box center [128, 68] width 74 height 12
select select "SafetyReports"
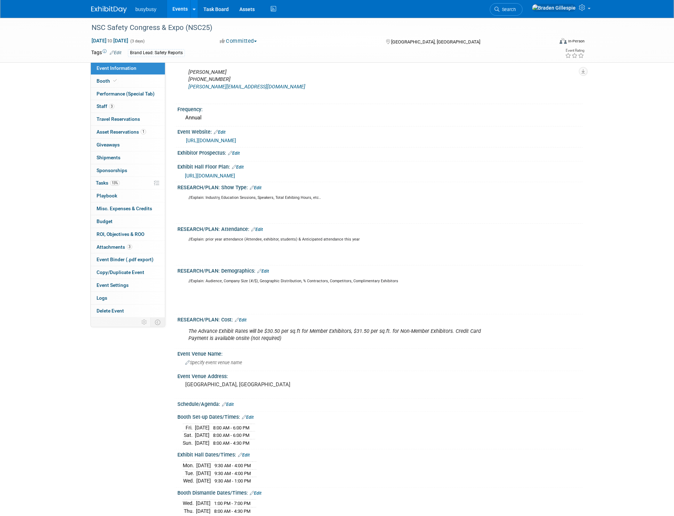
scroll to position [79, 0]
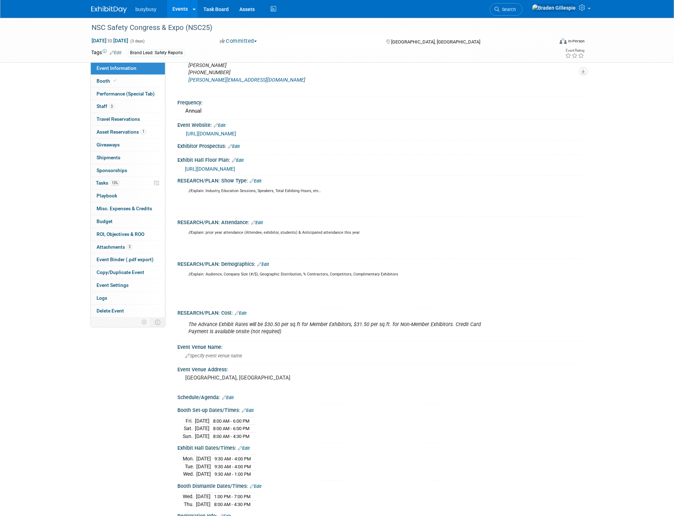
click at [112, 7] on img at bounding box center [109, 9] width 36 height 7
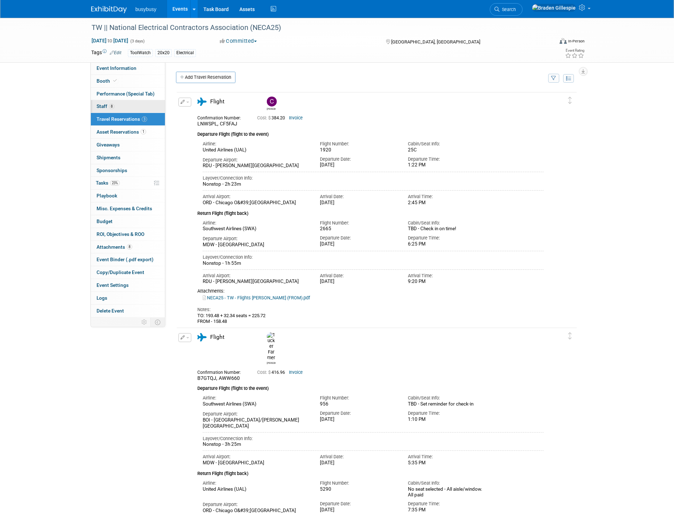
click at [124, 111] on link "8 Staff 8" at bounding box center [128, 106] width 74 height 12
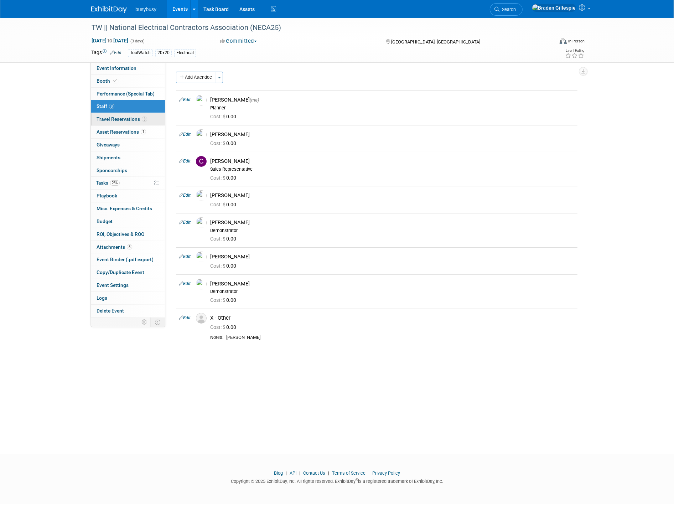
click at [127, 119] on span "Travel Reservations 3" at bounding box center [122, 119] width 51 height 6
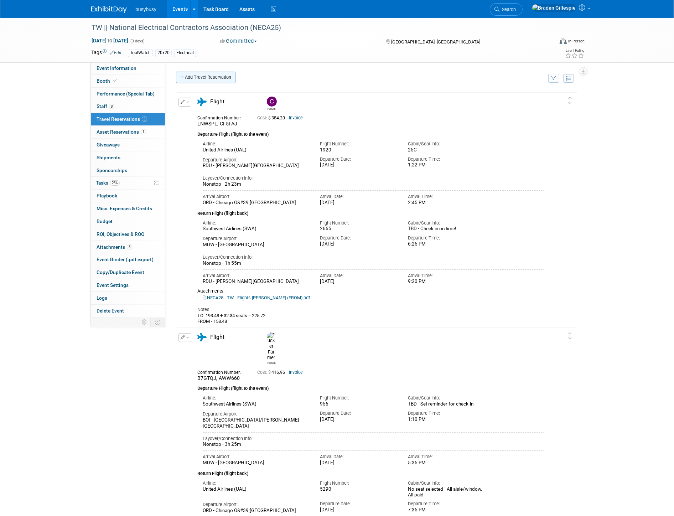
click at [222, 76] on link "Add Travel Reservation" at bounding box center [205, 77] width 59 height 11
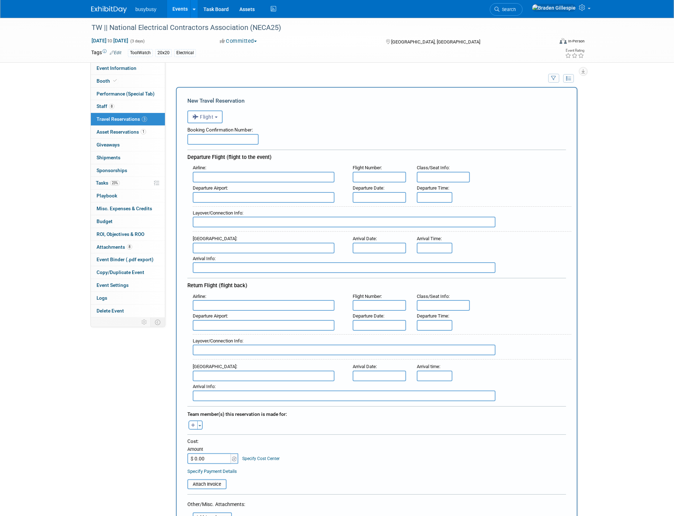
click at [220, 135] on input "text" at bounding box center [222, 139] width 71 height 11
paste input "H5HI8K"
type input "H5HI8K"
click at [225, 175] on input "text" at bounding box center [264, 177] width 142 height 11
click at [246, 201] on span "Delta Air Lines (DAL)" at bounding box center [267, 200] width 148 height 11
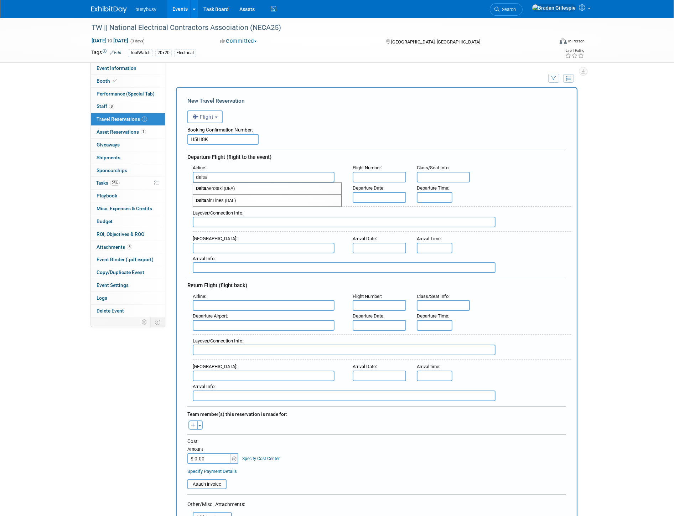
type input "Delta Air Lines (DAL)"
click at [369, 194] on input "text" at bounding box center [379, 197] width 53 height 11
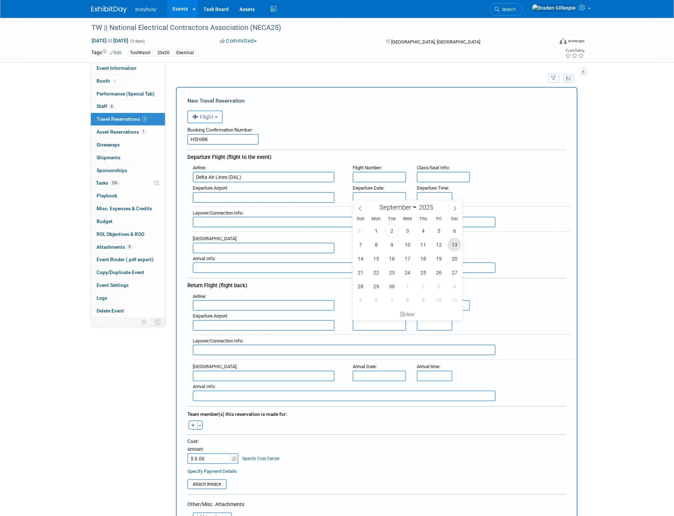
click at [453, 243] on span "13" at bounding box center [454, 245] width 14 height 14
type input "[DATE]"
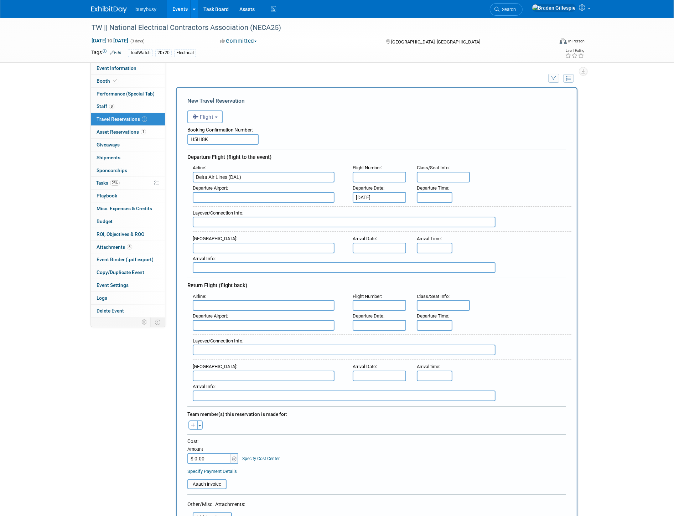
click at [286, 195] on input "text" at bounding box center [264, 197] width 142 height 11
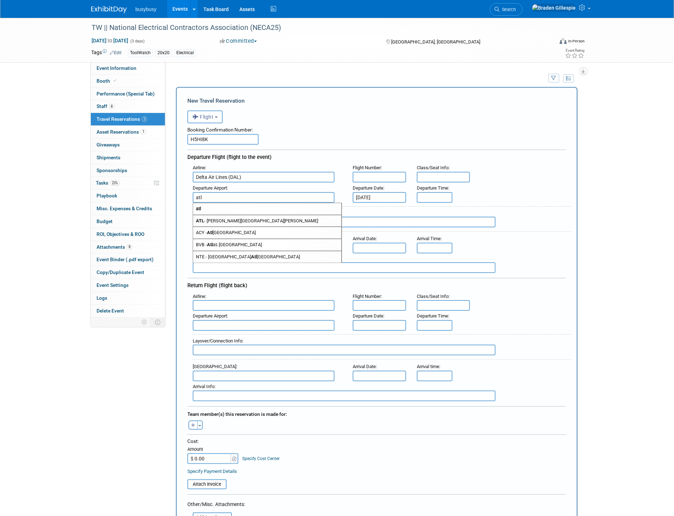
click at [256, 218] on span "ATL - [PERSON_NAME][GEOGRAPHIC_DATA][PERSON_NAME]" at bounding box center [267, 220] width 148 height 11
type input "ATL - [PERSON_NAME][GEOGRAPHIC_DATA][PERSON_NAME]"
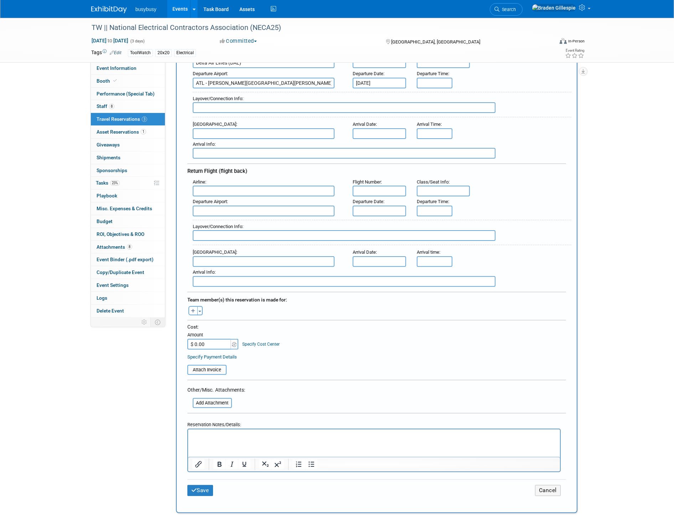
scroll to position [119, 0]
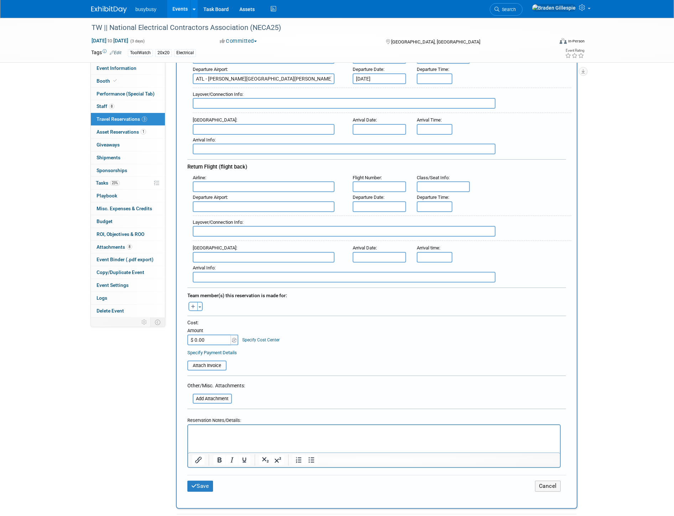
click at [205, 334] on input "$ 0.00" at bounding box center [209, 339] width 45 height 11
type input "$ 552.96"
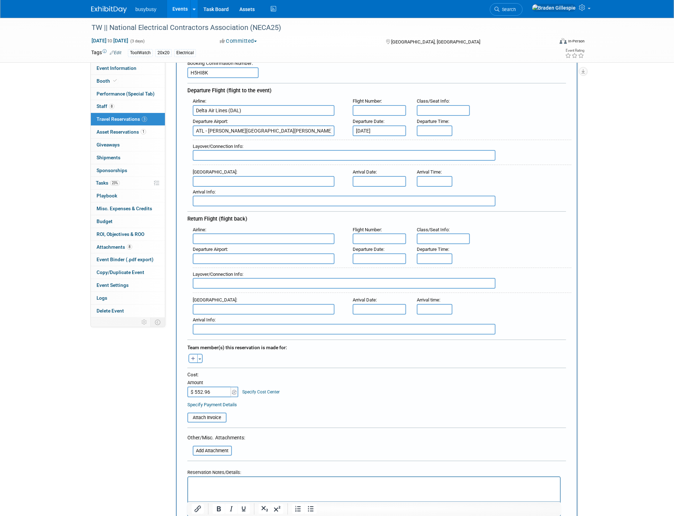
scroll to position [0, 0]
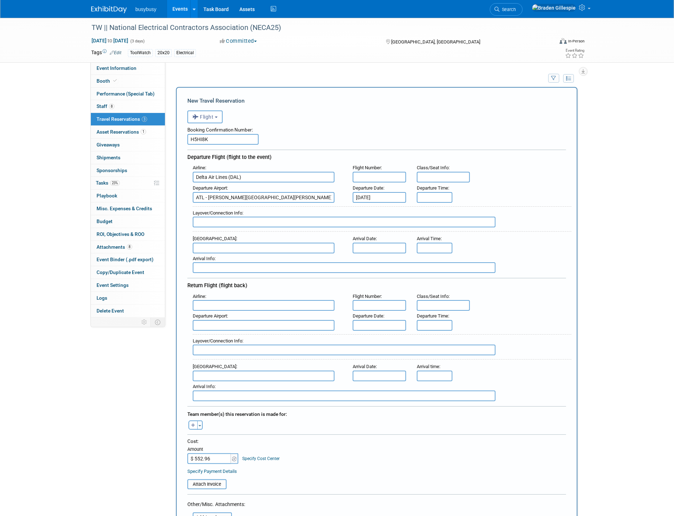
click at [266, 245] on input "text" at bounding box center [264, 248] width 142 height 11
click at [228, 370] on input "text" at bounding box center [264, 375] width 142 height 11
click at [233, 381] on span "MLU - Monroe Regional Airport" at bounding box center [267, 386] width 148 height 11
type input "MLU - Monroe Regional Airport"
click at [224, 320] on input "text" at bounding box center [264, 325] width 142 height 11
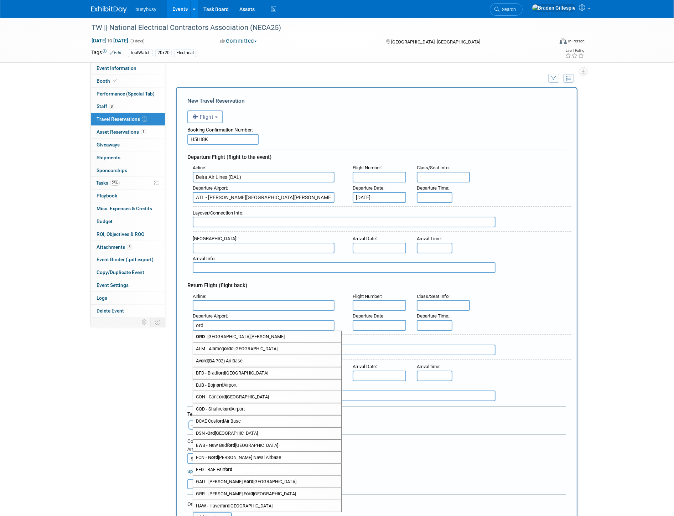
click at [289, 331] on span "ORD - Chicago O'Hare International Airport" at bounding box center [267, 336] width 148 height 11
type input "ORD - Chicago O&#39;Hare International Airport"
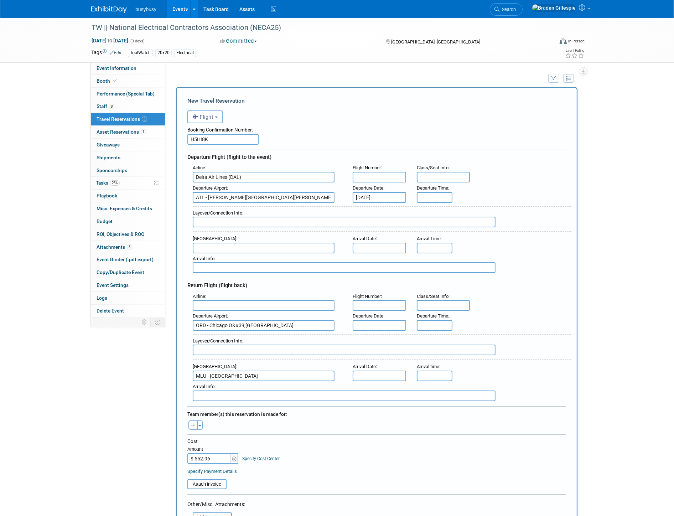
click at [267, 348] on div "Layover/Connection Info :" at bounding box center [382, 347] width 379 height 26
click at [273, 346] on input "text" at bounding box center [344, 349] width 303 height 11
type input "ATL -"
click at [448, 178] on input "text" at bounding box center [443, 177] width 53 height 11
type input "35C"
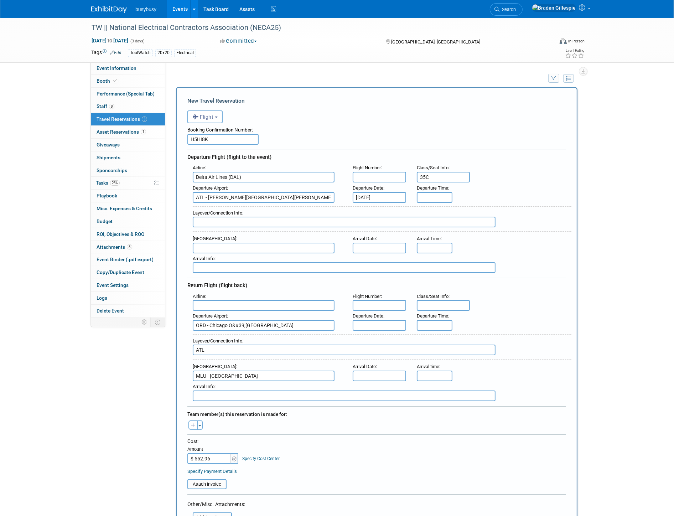
click at [367, 176] on input "text" at bounding box center [379, 177] width 53 height 11
type input "1178"
click at [442, 193] on input "8:00 AM" at bounding box center [435, 197] width 36 height 11
drag, startPoint x: 440, startPoint y: 194, endPoint x: 411, endPoint y: 189, distance: 29.6
click at [411, 192] on div "Departure Time : 8:00 AM 08 : 00 AM 12 01 02 03 04 05 06 07 08 09 10 11 00 05 1…" at bounding box center [433, 193] width 45 height 20
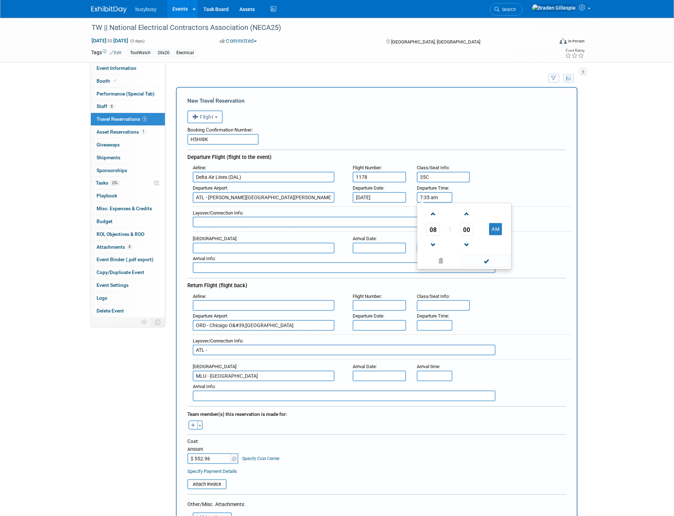
type input "7:35 AM"
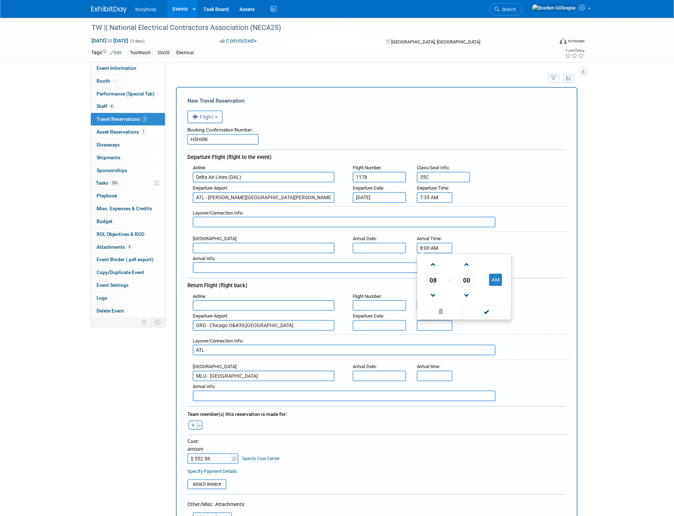
click at [443, 243] on input "8:00 AM" at bounding box center [435, 248] width 36 height 11
drag, startPoint x: 442, startPoint y: 243, endPoint x: 402, endPoint y: 238, distance: 40.2
click at [411, 239] on div "Arrival Time : 8:00 AM 08 : 00 AM 12 01 02 03 04 05 06 07 08 09 10 11 00 05 10 …" at bounding box center [433, 243] width 45 height 20
type input "8:40 AM"
click at [399, 244] on input "text" at bounding box center [379, 248] width 53 height 11
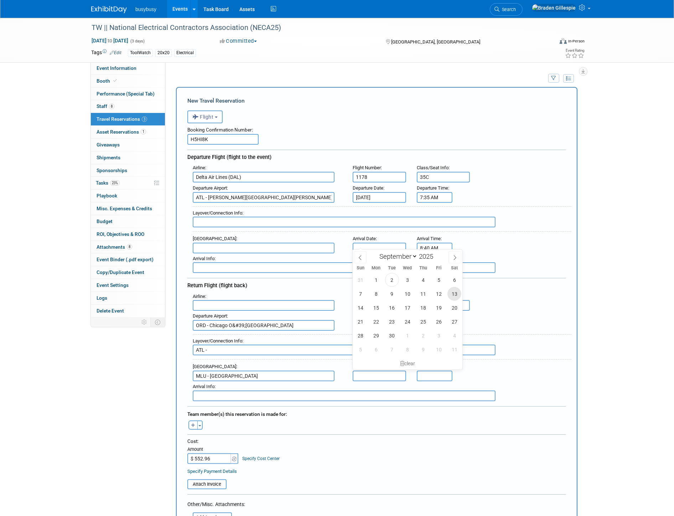
click at [449, 294] on span "13" at bounding box center [454, 294] width 14 height 14
type input "Sep 13, 2025"
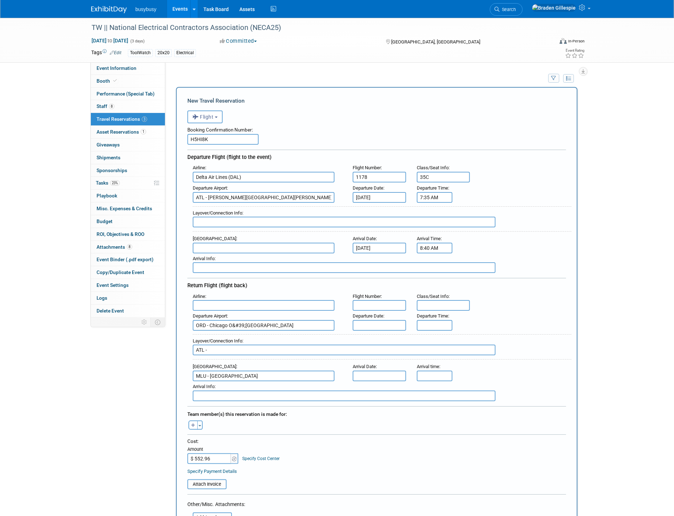
click at [339, 219] on input "text" at bounding box center [344, 222] width 303 height 11
type input "Nonstop - 2h 5m"
click at [281, 244] on input "text" at bounding box center [264, 248] width 142 height 11
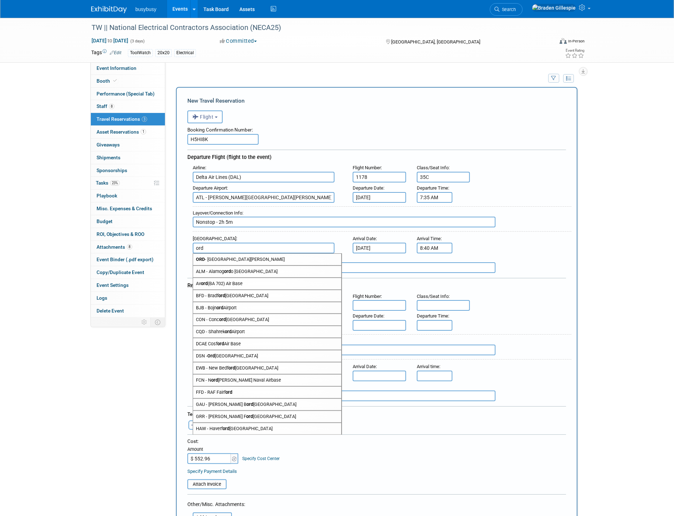
click at [236, 257] on span "ORD - Chicago O'Hare International Airport" at bounding box center [267, 259] width 148 height 11
type input "ORD - Chicago O&#39;Hare International Airport"
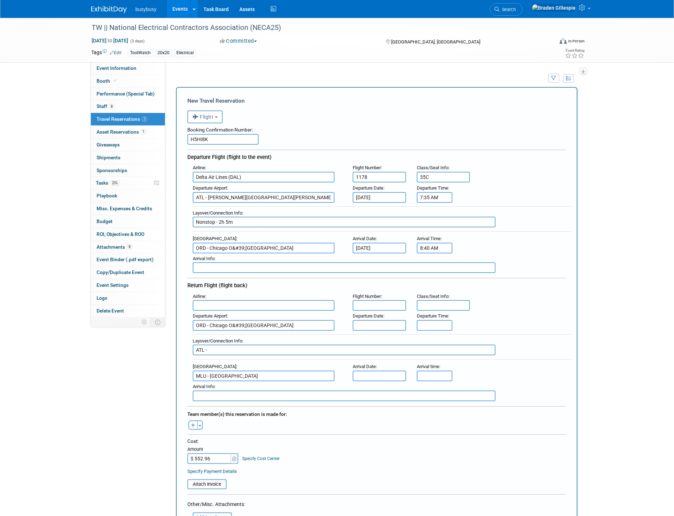
click at [231, 300] on input "text" at bounding box center [264, 305] width 142 height 11
click at [214, 323] on span "Delta Air Lines (DAL)" at bounding box center [267, 328] width 148 height 11
type input "Delta Air Lines (DAL)"
drag, startPoint x: 392, startPoint y: 317, endPoint x: 387, endPoint y: 316, distance: 5.2
click at [389, 320] on input "text" at bounding box center [379, 325] width 53 height 11
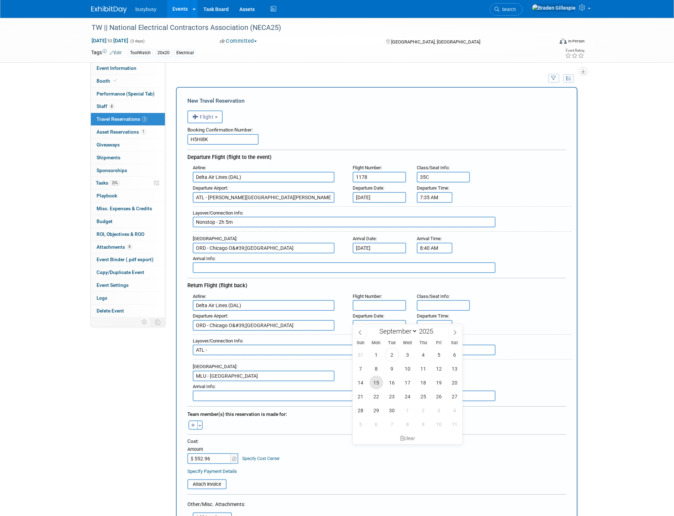
click at [377, 383] on span "15" at bounding box center [376, 382] width 14 height 14
type input "Sep 15, 2025"
click at [436, 320] on body "busybusy Events Add Event Bulk Upload Events Shareable Event Boards Recently Vi…" at bounding box center [337, 258] width 674 height 516
click at [436, 320] on input "5:00 PM" at bounding box center [435, 325] width 36 height 11
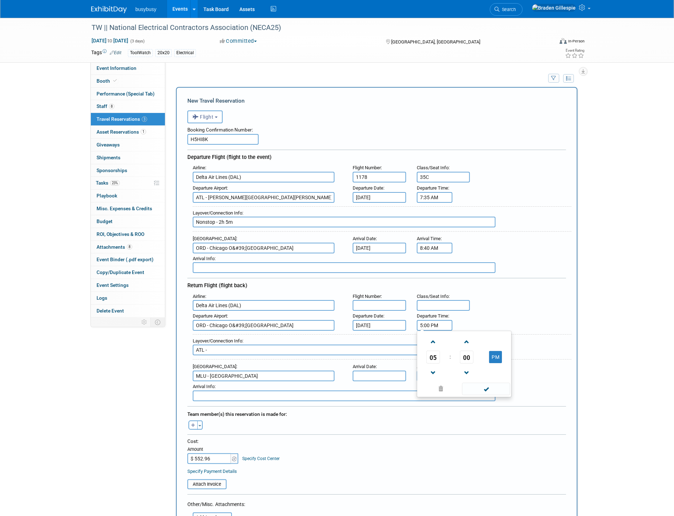
drag, startPoint x: 442, startPoint y: 317, endPoint x: 396, endPoint y: 313, distance: 46.1
click at [397, 314] on div "Departure Airport : ORD - Chicago O&#39;Hare International Airport Departure Da…" at bounding box center [379, 321] width 384 height 20
type input "5:31 PM"
click at [441, 370] on input "5:00 PM" at bounding box center [435, 375] width 36 height 11
drag, startPoint x: 440, startPoint y: 367, endPoint x: 411, endPoint y: 368, distance: 28.9
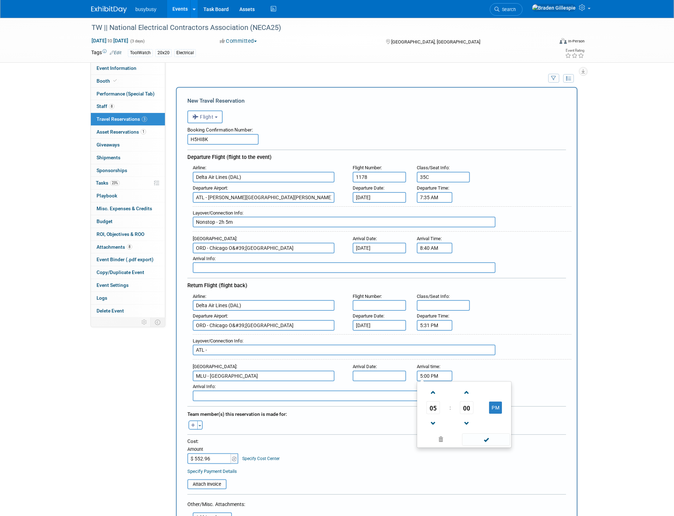
click at [411, 368] on div "Arrival time : 5:00 PM 05 : 00 PM 12 01 02 03 04 05 06 07 08 09 10 11 00 05 10 …" at bounding box center [433, 371] width 45 height 20
type input "10:01 PM"
click at [396, 300] on input "text" at bounding box center [379, 305] width 53 height 11
drag, startPoint x: 384, startPoint y: 363, endPoint x: 384, endPoint y: 368, distance: 5.7
click at [384, 370] on input "text" at bounding box center [379, 375] width 53 height 11
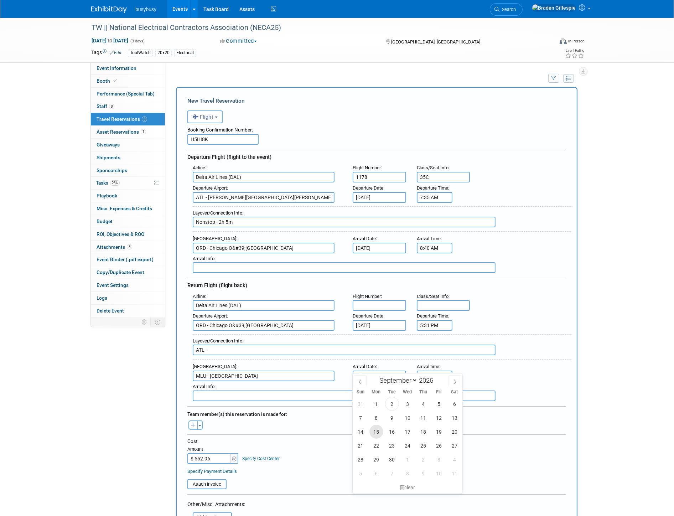
click at [374, 432] on span "15" at bounding box center [376, 431] width 14 height 14
type input "Sep 15, 2025"
click at [376, 300] on input "text" at bounding box center [379, 305] width 53 height 11
type input "2175, 5452"
click at [453, 300] on input "text" at bounding box center [443, 305] width 53 height 11
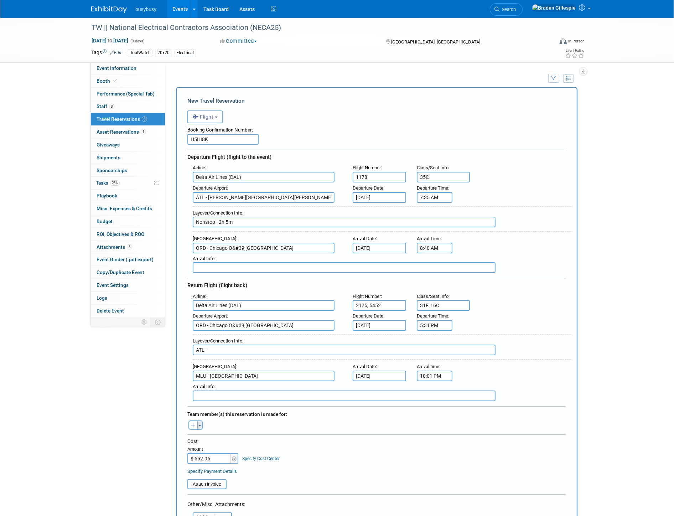
type input "31F. 16C"
click at [199, 420] on button "Toggle Dropdown" at bounding box center [199, 424] width 5 height 9
click at [214, 510] on label "[PERSON_NAME]" at bounding box center [237, 516] width 88 height 13
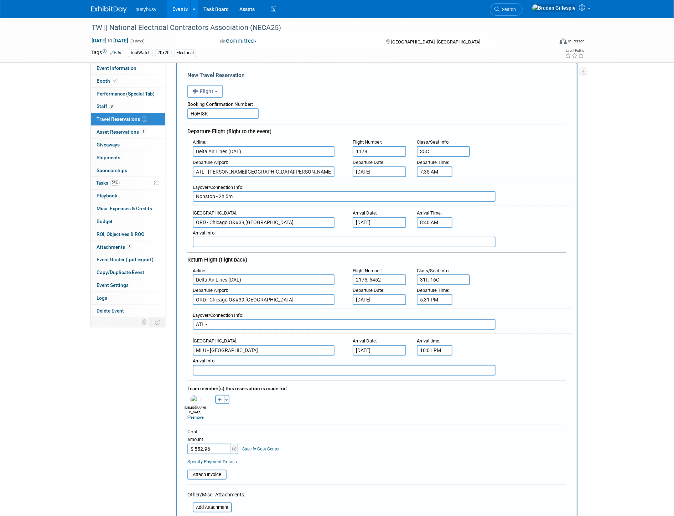
scroll to position [40, 0]
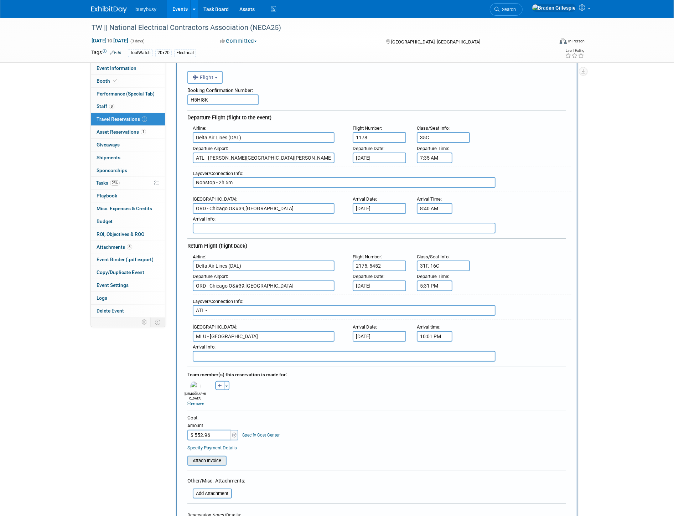
click at [208, 456] on input "file" at bounding box center [183, 460] width 85 height 9
click at [281, 305] on input "ATL -" at bounding box center [344, 310] width 303 height 11
click at [356, 305] on input "ATL -" at bounding box center [344, 310] width 303 height 11
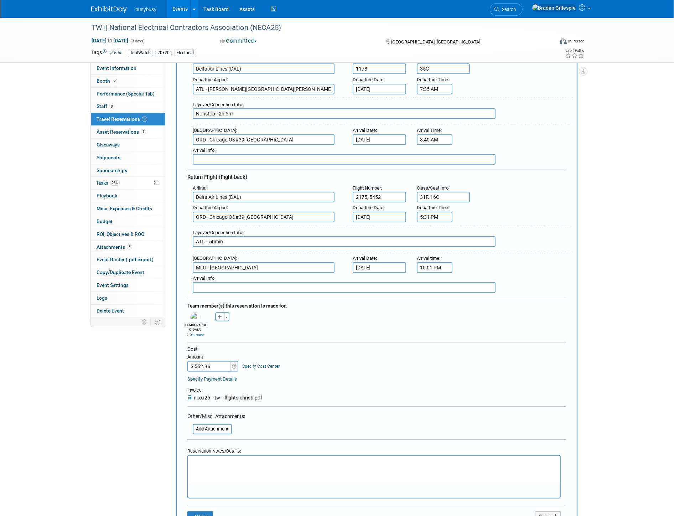
scroll to position [198, 0]
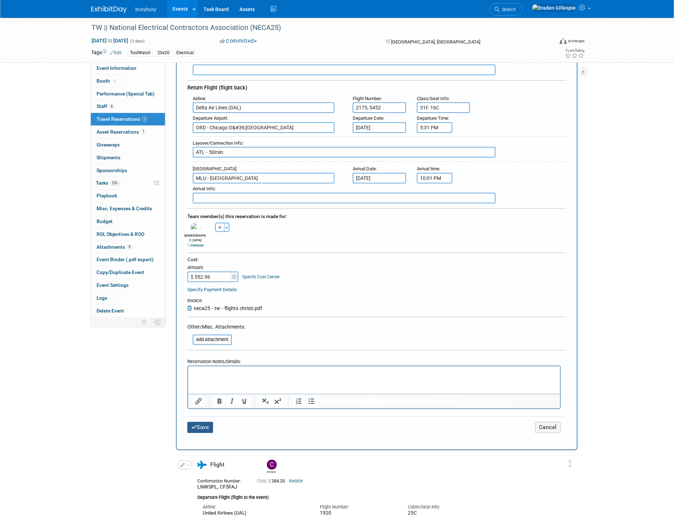
type input "ATL - 50min"
click at [198, 422] on button "Save" at bounding box center [200, 427] width 26 height 11
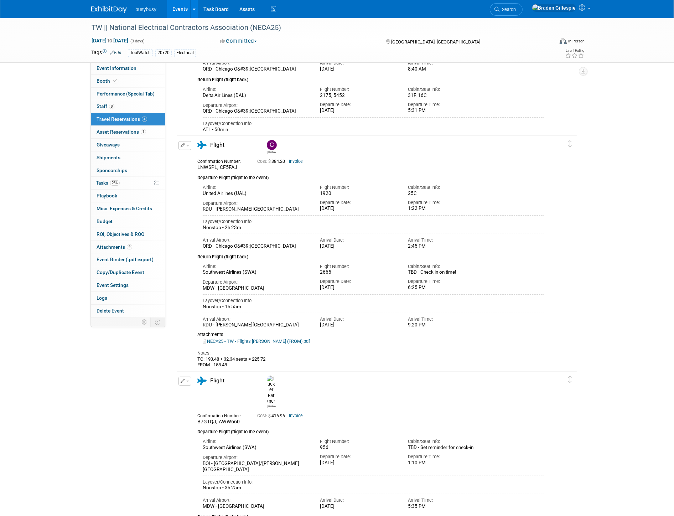
scroll to position [0, 0]
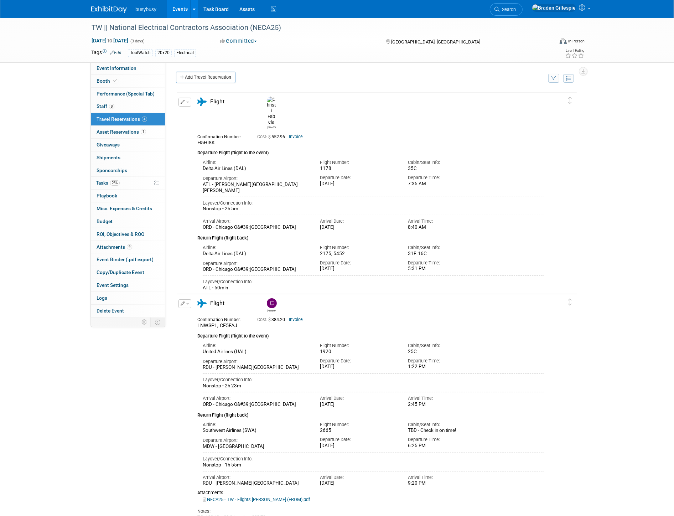
click at [199, 74] on link "Add Travel Reservation" at bounding box center [205, 77] width 59 height 11
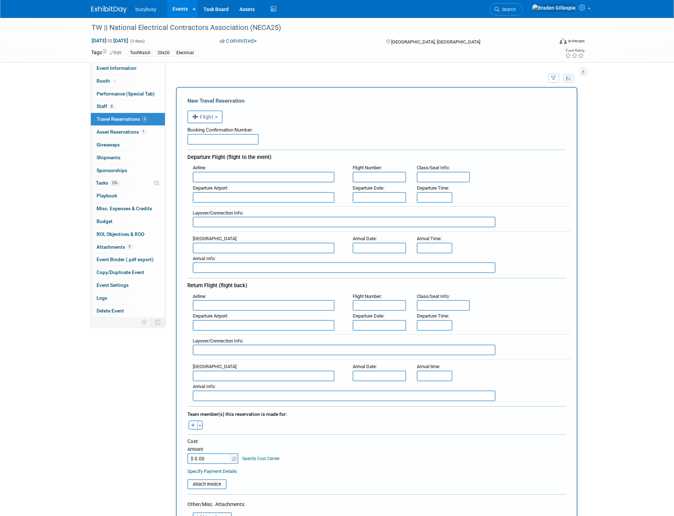
click at [202, 420] on div "Toggle Dropdown Select Anyone Tag a user or a resource Quick (me) -- Select -- …" at bounding box center [195, 424] width 27 height 9
click at [198, 425] on span "button" at bounding box center [199, 425] width 3 height 1
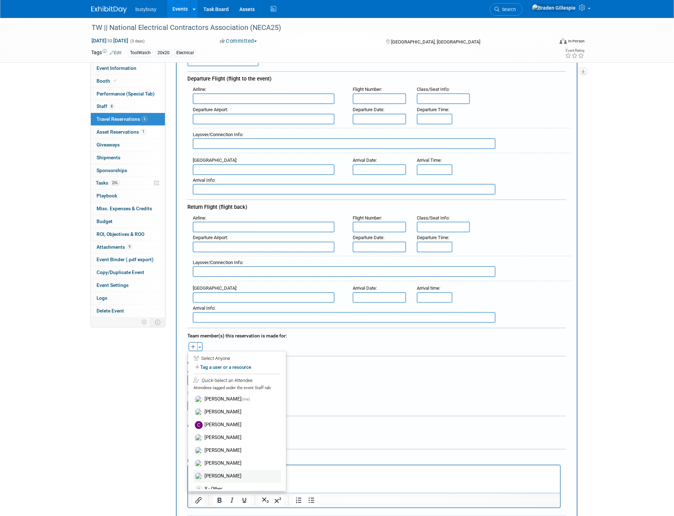
scroll to position [79, 0]
drag, startPoint x: 229, startPoint y: 463, endPoint x: 225, endPoint y: 464, distance: 3.9
click at [229, 469] on label "[PERSON_NAME]" at bounding box center [237, 475] width 88 height 13
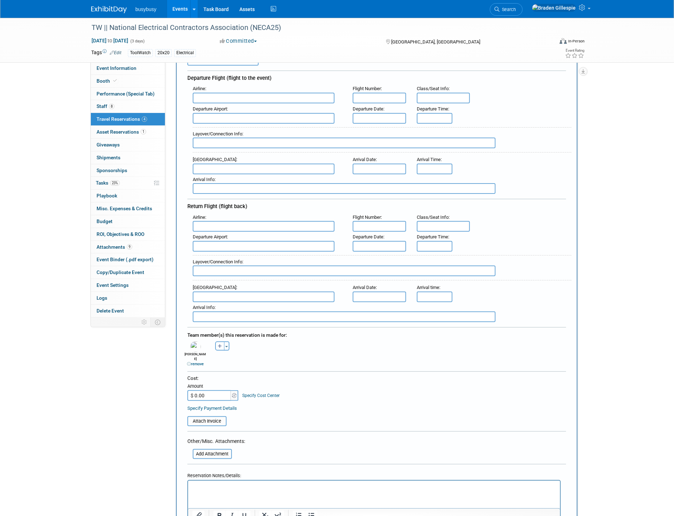
click at [243, 97] on input "text" at bounding box center [264, 98] width 142 height 11
click at [235, 116] on span "United Airlines (UAL)" at bounding box center [267, 121] width 148 height 11
type input "United Airlines (UAL)"
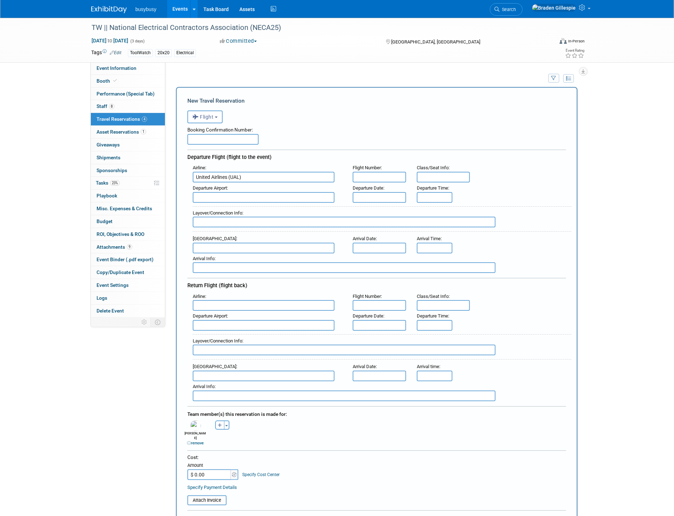
click at [219, 141] on input "text" at bounding box center [222, 139] width 71 height 11
paste input "LZ5R2N"
type input "LZ5R2N"
click at [222, 198] on input "text" at bounding box center [264, 197] width 142 height 11
click at [226, 204] on span "SLC - Salt Lake City International Airport" at bounding box center [267, 208] width 148 height 11
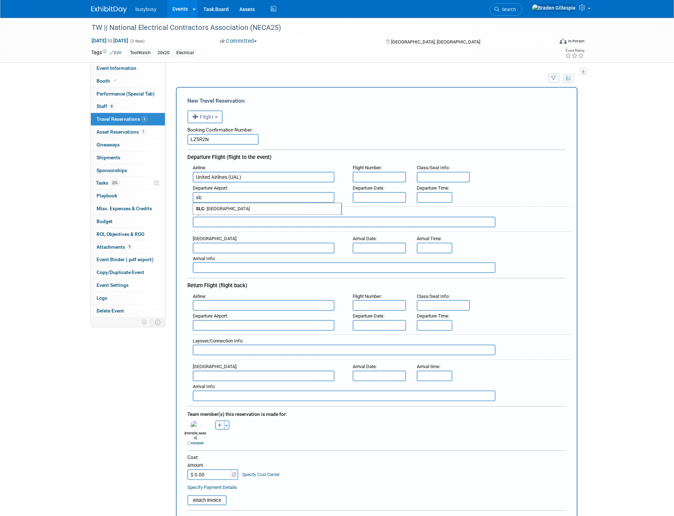
type input "SLC - Salt Lake City International Airport"
click at [233, 301] on input "text" at bounding box center [264, 305] width 142 height 11
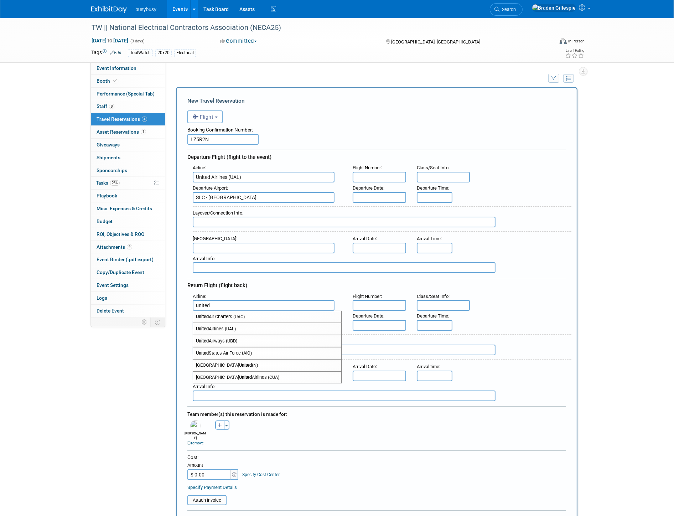
click at [230, 323] on span "United Airlines (UAL)" at bounding box center [267, 328] width 148 height 11
type input "United Airlines (UAL)"
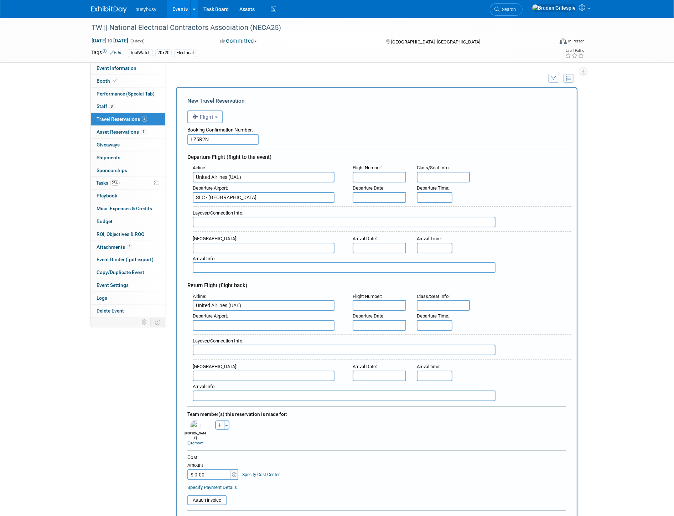
click at [269, 244] on input "text" at bounding box center [264, 248] width 142 height 11
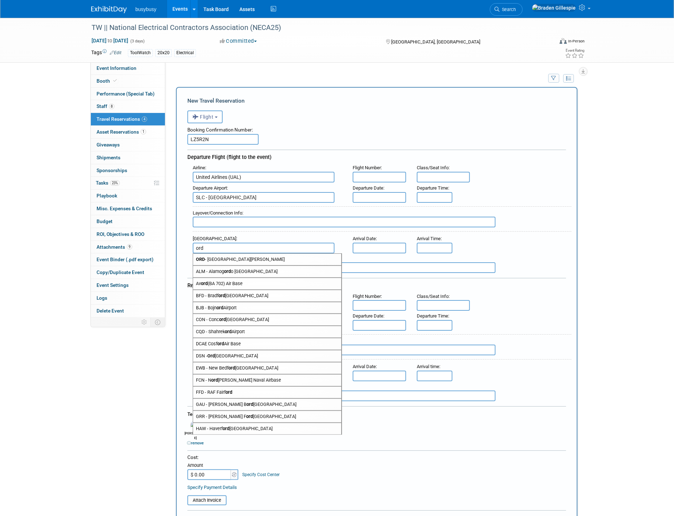
click at [240, 255] on span "ORD - Chicago O'Hare International Airport" at bounding box center [267, 259] width 148 height 11
type input "ORD - Chicago O&#39;Hare International Airport"
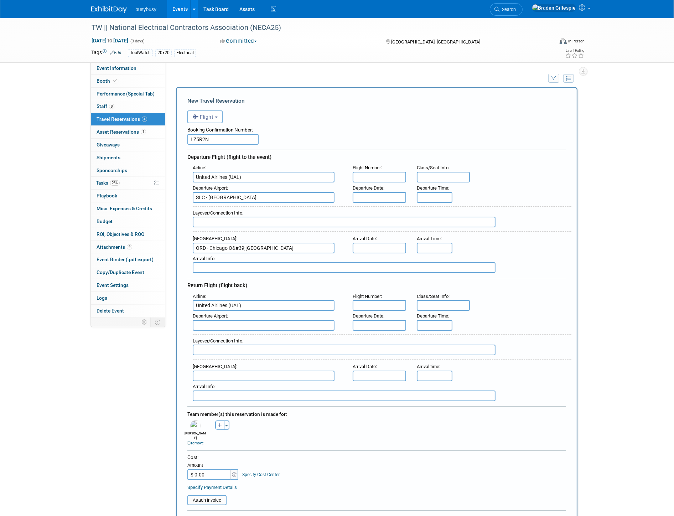
drag, startPoint x: 224, startPoint y: 319, endPoint x: 219, endPoint y: 319, distance: 5.0
click at [220, 320] on input "text" at bounding box center [264, 325] width 142 height 11
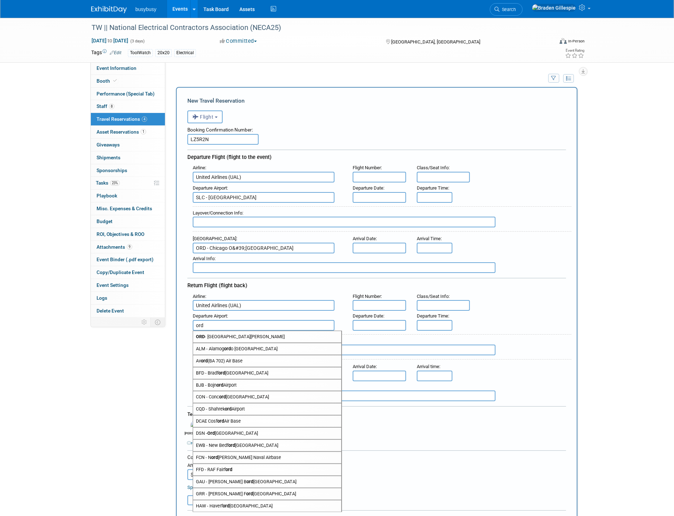
click at [237, 331] on span "ORD - Chicago O'Hare International Airport" at bounding box center [267, 336] width 148 height 11
type input "ORD - Chicago O&#39;Hare International Airport"
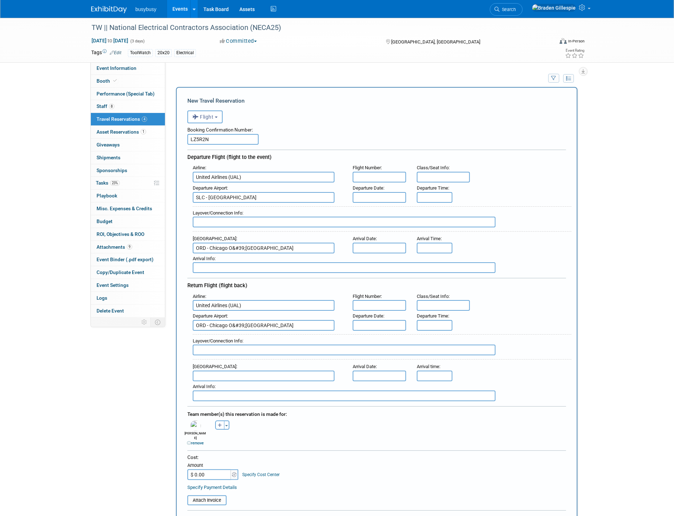
click at [242, 370] on input "text" at bounding box center [264, 375] width 142 height 11
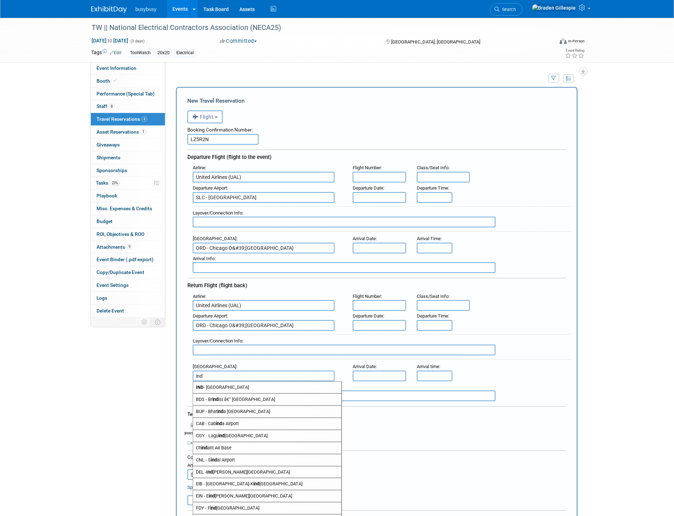
drag, startPoint x: 240, startPoint y: 378, endPoint x: 236, endPoint y: 379, distance: 4.5
click at [236, 381] on span "IND - Indianapolis International Airport" at bounding box center [267, 386] width 148 height 11
type input "IND - Indianapolis International Airport"
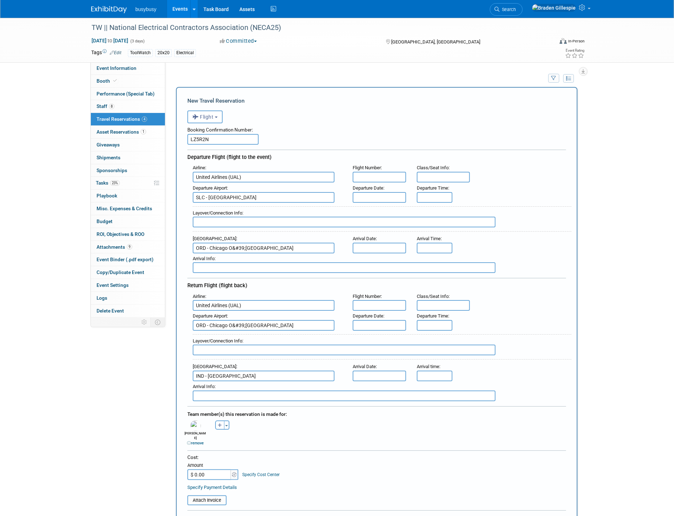
click at [314, 223] on div "Layover/Connection Info :" at bounding box center [382, 219] width 379 height 26
click at [314, 222] on input "text" at bounding box center [344, 222] width 303 height 11
type input "Nonstop - 3h 16m"
click at [373, 194] on input "text" at bounding box center [379, 197] width 53 height 11
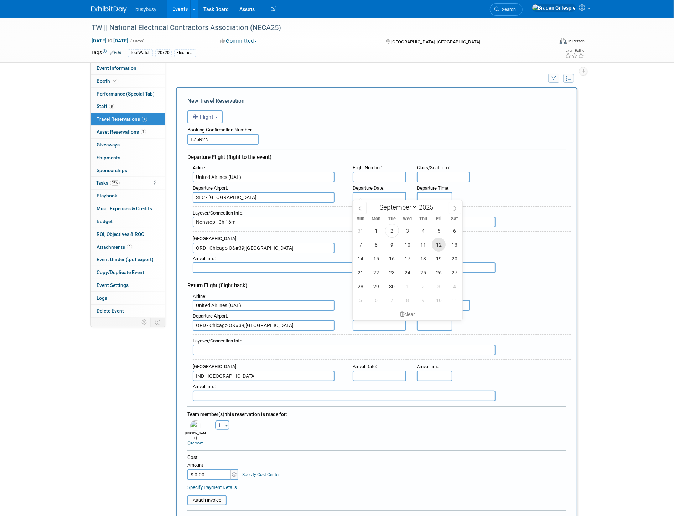
click at [434, 246] on span "12" at bounding box center [439, 245] width 14 height 14
type input "Sep 12, 2025"
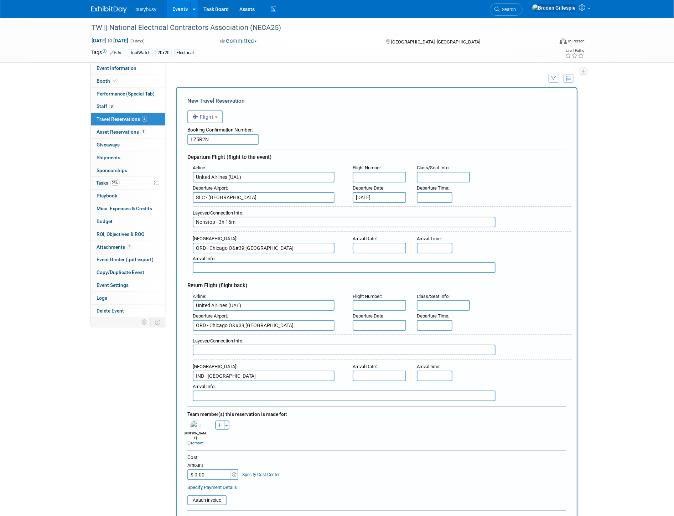
click at [399, 243] on input "text" at bounding box center [379, 248] width 53 height 11
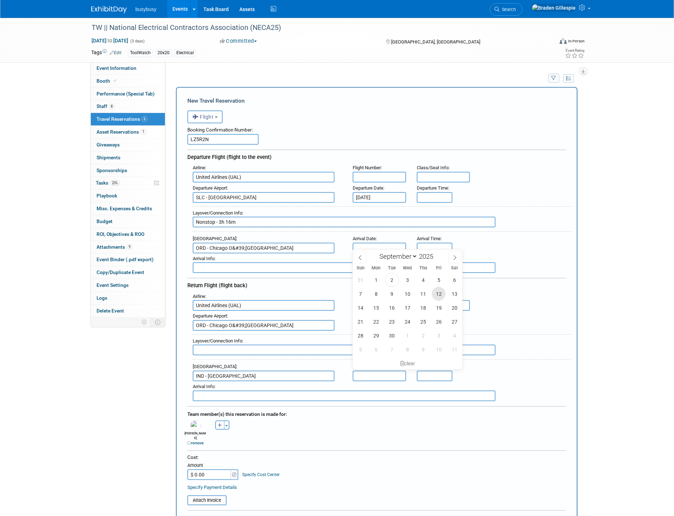
click at [436, 293] on span "12" at bounding box center [439, 294] width 14 height 14
type input "Sep 12, 2025"
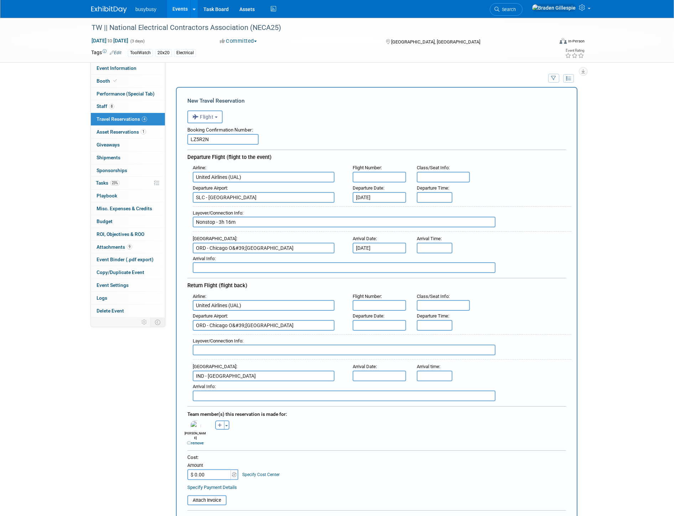
click at [443, 203] on div "Layover/Connection Info : Nonstop - 3h 16m" at bounding box center [379, 218] width 384 height 31
click at [443, 195] on input "8:00 AM" at bounding box center [435, 197] width 36 height 11
drag, startPoint x: 418, startPoint y: 195, endPoint x: 410, endPoint y: 197, distance: 8.8
click at [411, 195] on div "Departure Time : 8:00 AM 08 : 00 AM 12 01 02 03 04 05 06 07 08 09 10 11 00 05 1…" at bounding box center [433, 193] width 45 height 20
type input "4:08 PM"
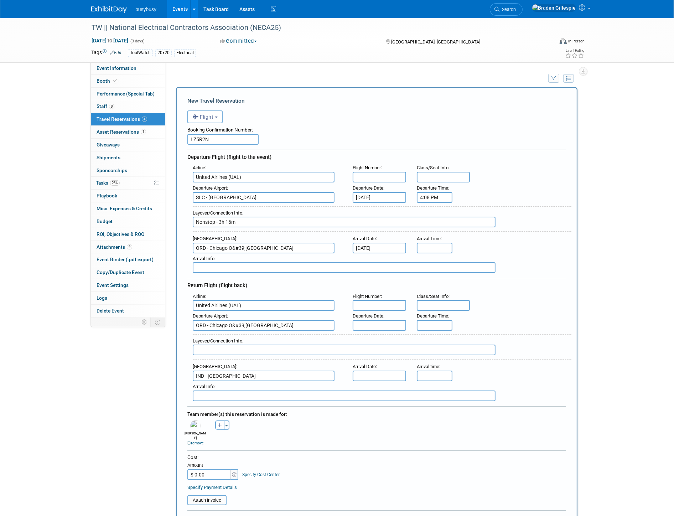
drag, startPoint x: 435, startPoint y: 251, endPoint x: 435, endPoint y: 246, distance: 5.3
click at [435, 255] on div "Arrival Info :" at bounding box center [382, 259] width 379 height 8
click at [435, 243] on input "8:00 AM" at bounding box center [435, 248] width 36 height 11
drag, startPoint x: 440, startPoint y: 244, endPoint x: 396, endPoint y: 243, distance: 44.5
click at [396, 243] on div "Arrival Airport : ORD - Chicago O&#39;Hare International Airport Arrival Date :…" at bounding box center [379, 243] width 384 height 20
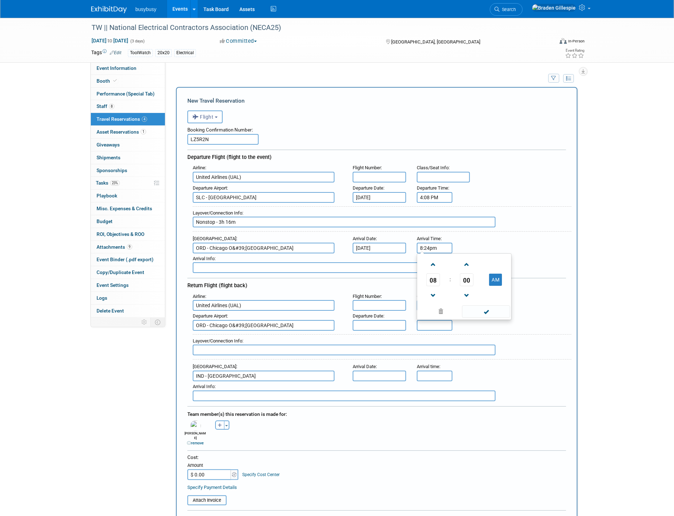
type input "8:24 PM"
click at [375, 175] on input "text" at bounding box center [379, 177] width 53 height 11
type input "2231"
click at [448, 176] on input "text" at bounding box center [443, 177] width 53 height 11
type input "25D"
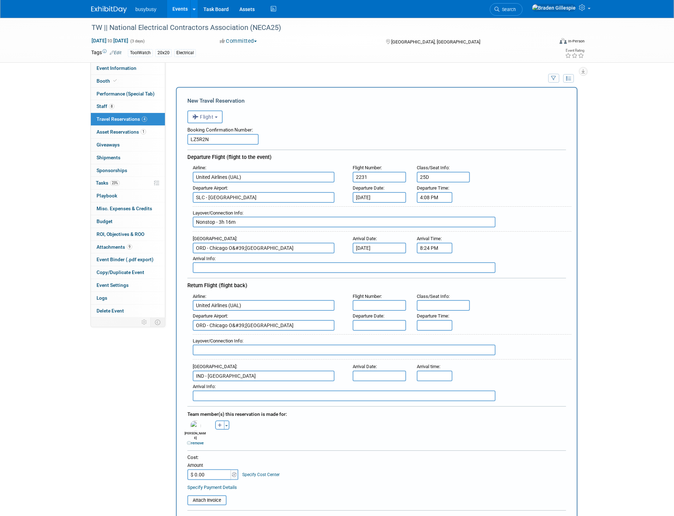
click at [381, 320] on input "text" at bounding box center [379, 325] width 53 height 11
click at [376, 382] on span "15" at bounding box center [376, 382] width 14 height 14
type input "Sep 15, 2025"
click at [389, 370] on input "text" at bounding box center [379, 375] width 53 height 11
click at [380, 433] on span "15" at bounding box center [376, 431] width 14 height 14
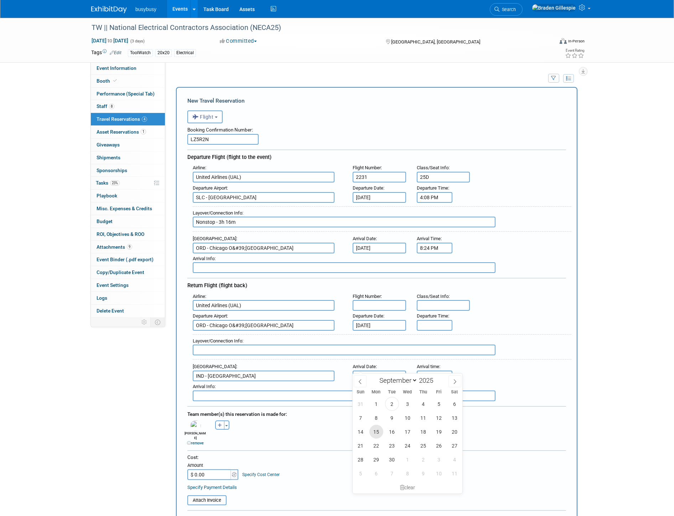
type input "Sep 15, 2025"
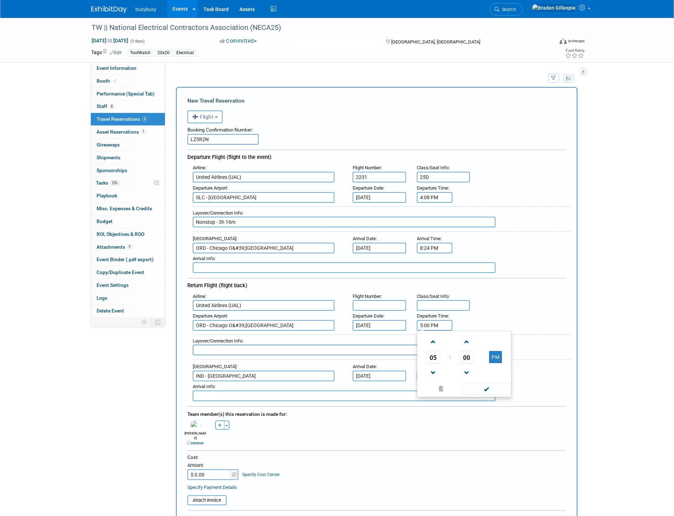
drag, startPoint x: 444, startPoint y: 314, endPoint x: 443, endPoint y: 322, distance: 8.3
click at [444, 320] on input "5:00 PM" at bounding box center [435, 325] width 36 height 11
drag, startPoint x: 440, startPoint y: 322, endPoint x: 381, endPoint y: 323, distance: 59.1
click at [381, 323] on div "Departure Airport : ORD - Chicago O&#39;Hare International Airport Departure Da…" at bounding box center [379, 321] width 384 height 20
drag, startPoint x: 417, startPoint y: 322, endPoint x: 387, endPoint y: 324, distance: 30.0
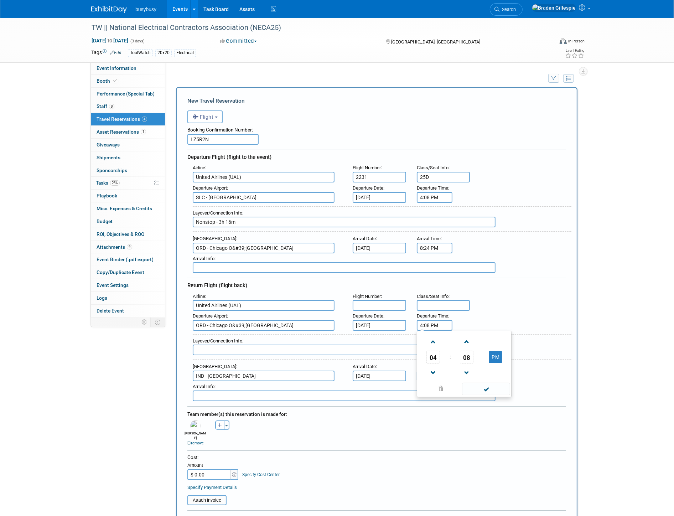
click at [390, 327] on div "Airline : United Airlines (UAL) Flight Number : Class/Seat Info : Departure Air…" at bounding box center [376, 346] width 379 height 110
type input "2:20 PM"
click at [446, 370] on input "5:00 PM" at bounding box center [435, 375] width 36 height 11
drag, startPoint x: 413, startPoint y: 368, endPoint x: 389, endPoint y: 368, distance: 24.9
click at [390, 368] on div "Arrival Airport : IND - Indianapolis International Airport Arrival Date : Sep 1…" at bounding box center [379, 371] width 384 height 20
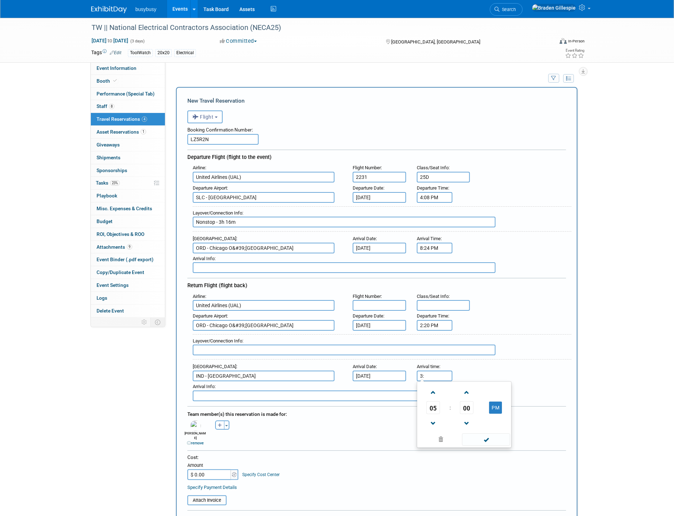
type input "3"
type input "4:32 PM"
click at [375, 300] on input "text" at bounding box center [379, 305] width 53 height 11
type input "705"
click at [451, 300] on input "text" at bounding box center [443, 305] width 53 height 11
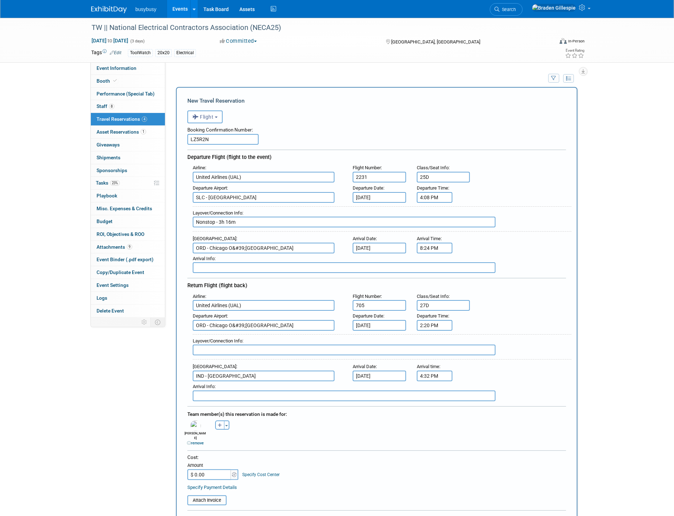
type input "27D"
click at [321, 344] on input "text" at bounding box center [344, 349] width 303 height 11
type input "Nonstop - 1h 12m"
drag, startPoint x: 225, startPoint y: 461, endPoint x: 249, endPoint y: 454, distance: 24.7
click at [225, 469] on input "$ 0.00" at bounding box center [209, 474] width 45 height 11
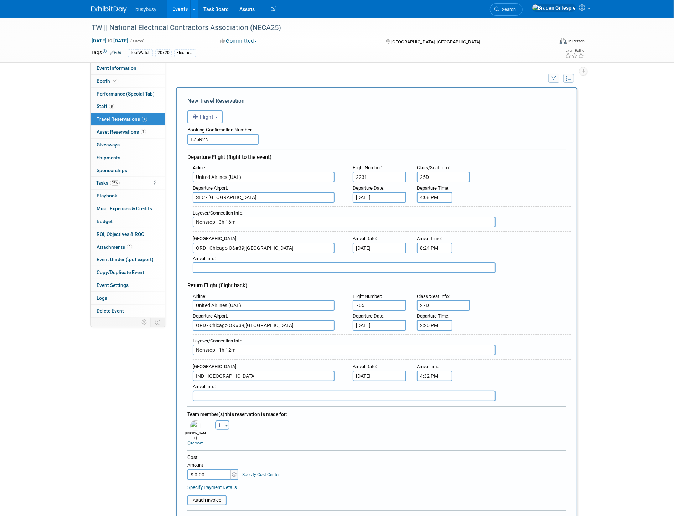
click at [204, 469] on input "$ 0.00" at bounding box center [209, 474] width 45 height 11
drag, startPoint x: 204, startPoint y: 462, endPoint x: 188, endPoint y: 462, distance: 16.0
click at [189, 469] on input "$ 0.00" at bounding box center [209, 474] width 45 height 11
type input "$ 687.99"
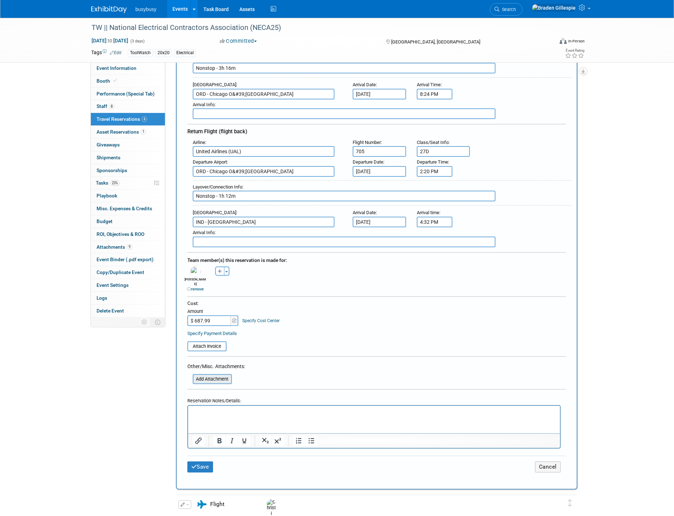
scroll to position [158, 0]
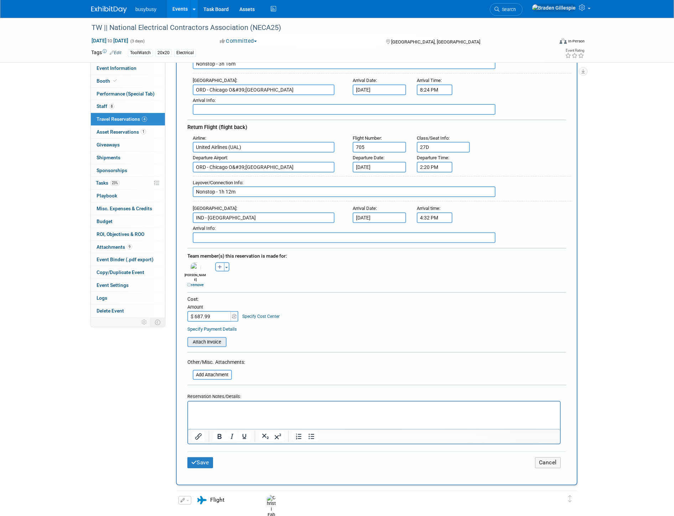
click at [221, 338] on input "file" at bounding box center [183, 342] width 85 height 9
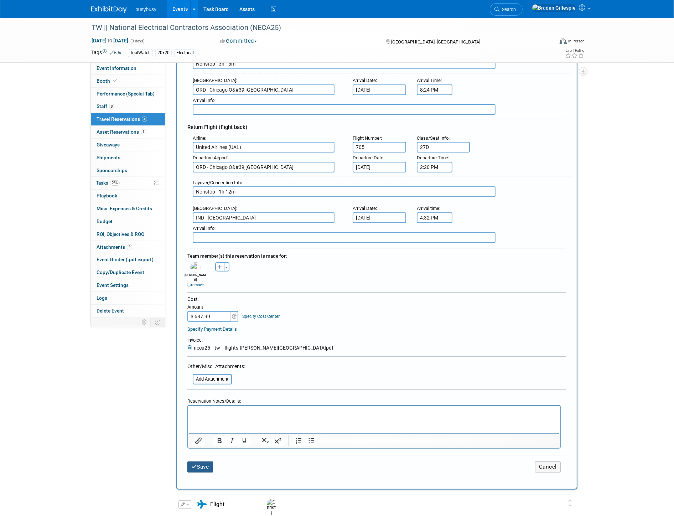
click at [209, 461] on button "Save" at bounding box center [200, 466] width 26 height 11
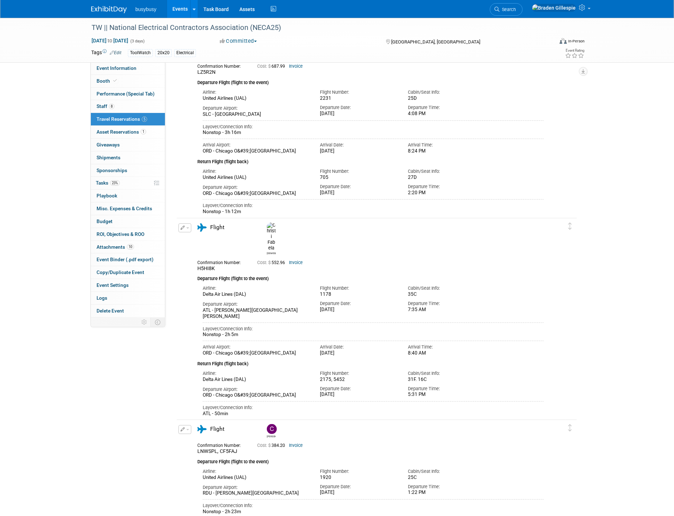
scroll to position [62, 0]
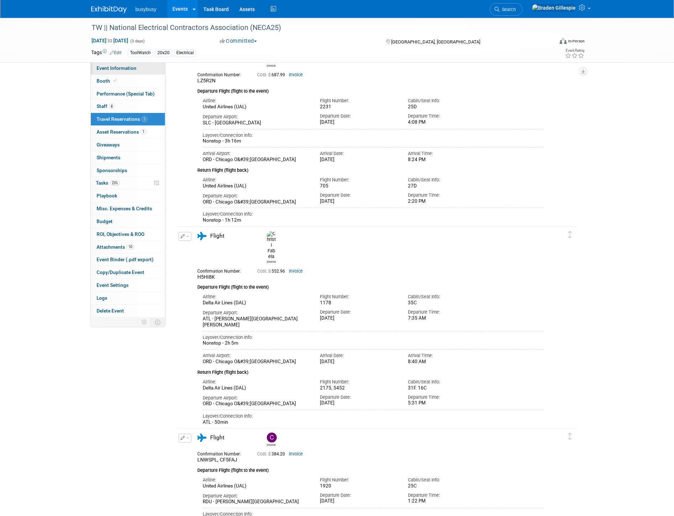
click at [139, 68] on link "Event Information" at bounding box center [128, 68] width 74 height 12
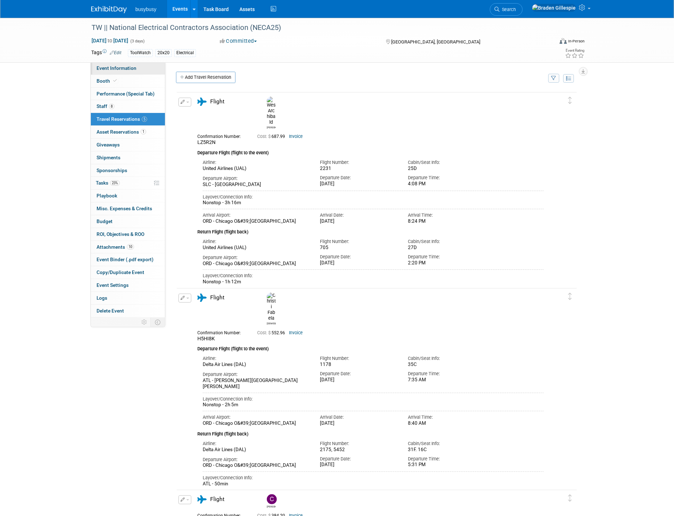
select select "ToolWatch"
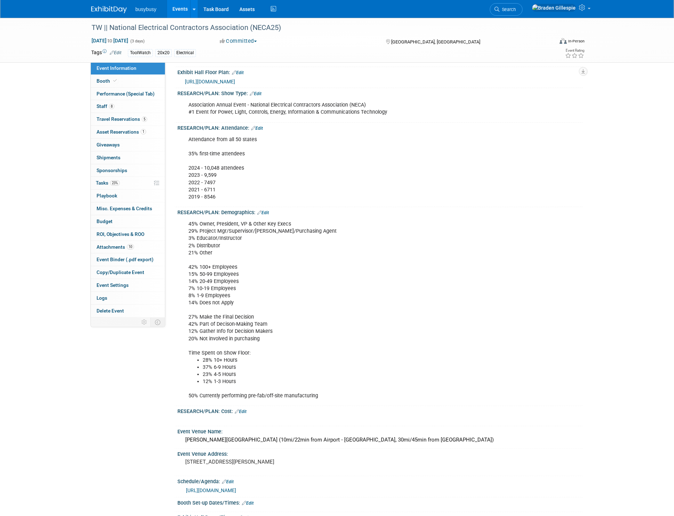
scroll to position [198, 0]
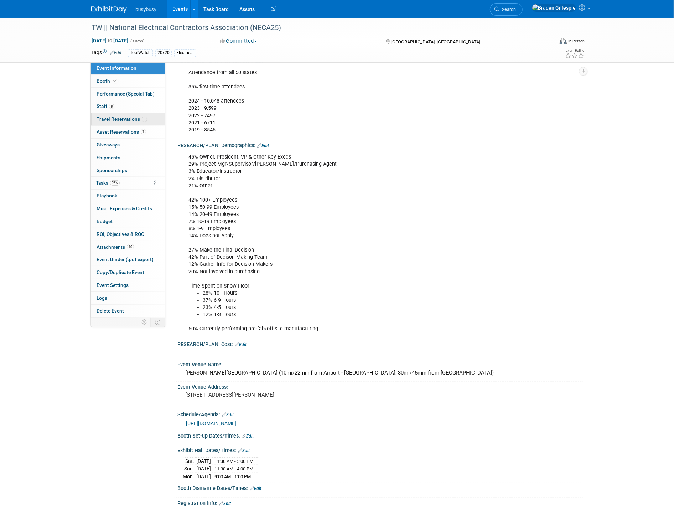
click at [143, 118] on span "5" at bounding box center [144, 118] width 5 height 5
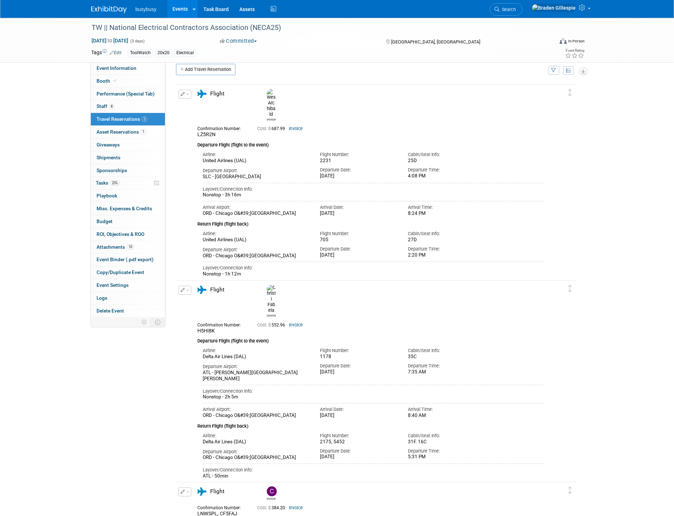
scroll to position [0, 0]
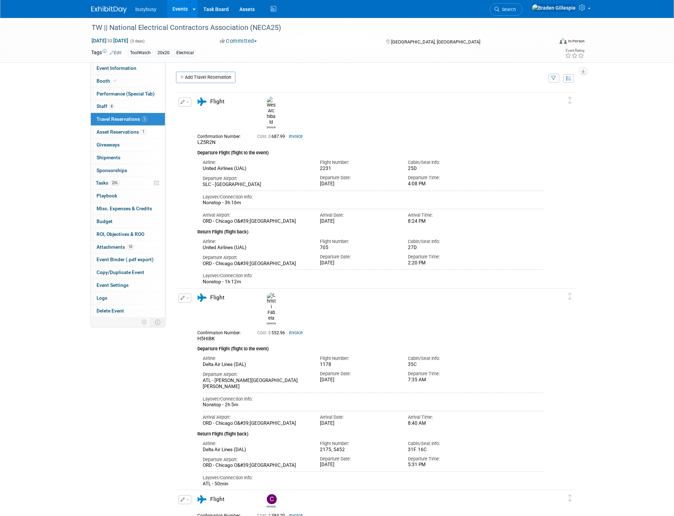
click at [118, 9] on img at bounding box center [109, 9] width 36 height 7
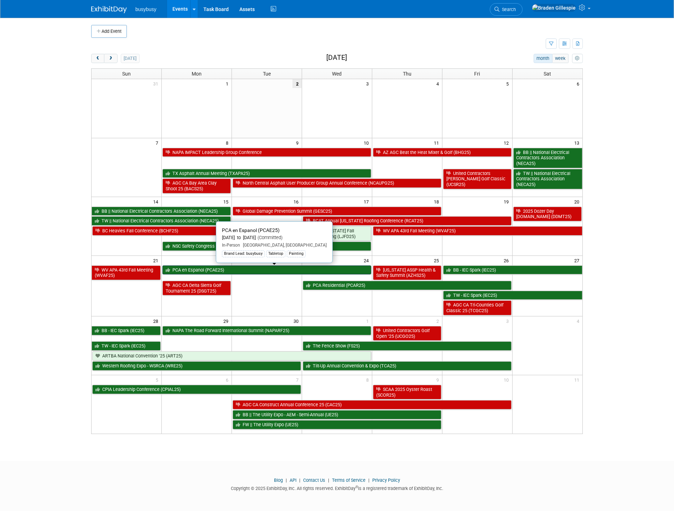
click at [254, 271] on link "PCA en Espanol (PCAE25)" at bounding box center [266, 269] width 209 height 9
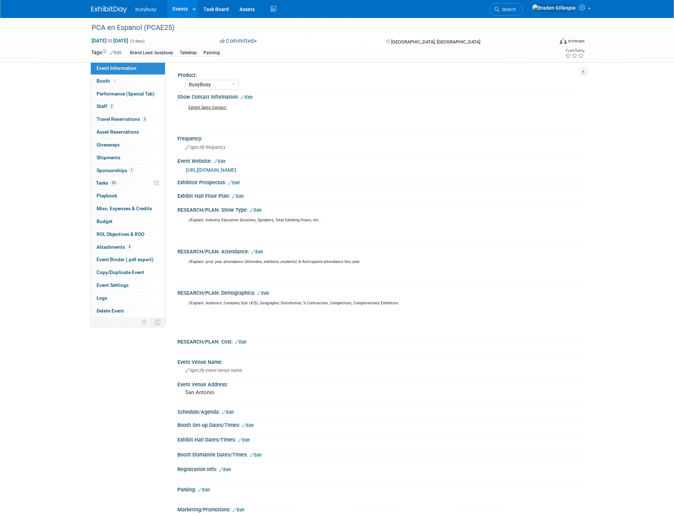
select select "BusyBusy"
click at [140, 122] on link "3 Travel Reservations 3" at bounding box center [128, 119] width 74 height 12
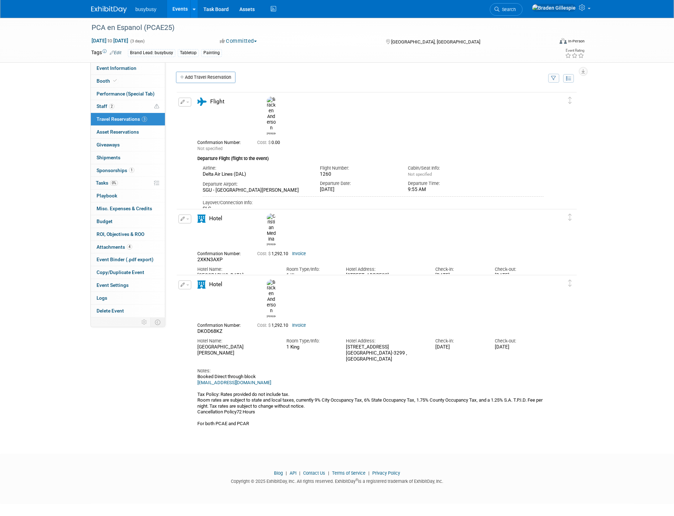
click at [183, 102] on icon "button" at bounding box center [183, 102] width 5 height 4
click at [205, 115] on button "Edit Reservation" at bounding box center [209, 114] width 60 height 10
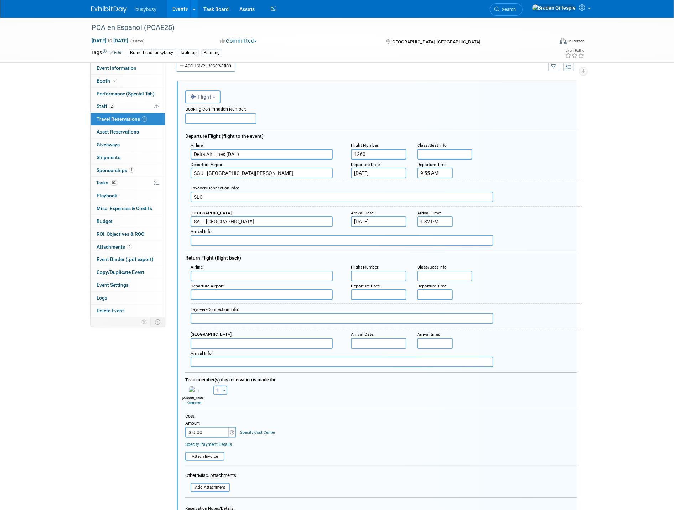
click at [211, 427] on input "$ 0.00" at bounding box center [207, 432] width 45 height 11
type input "$ 385.98"
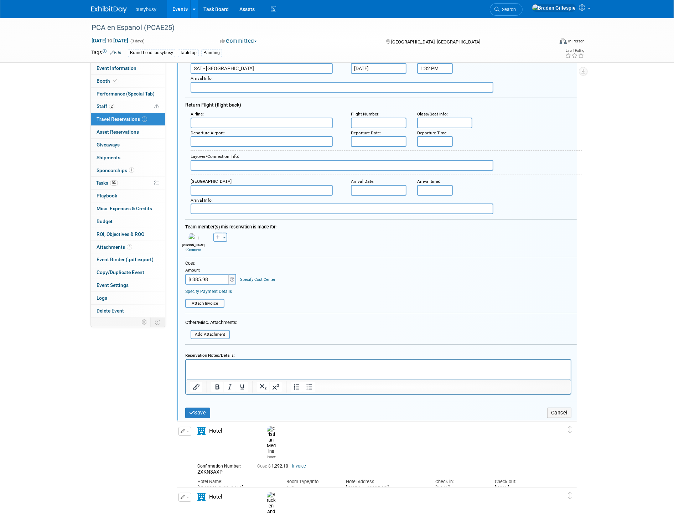
scroll to position [170, 0]
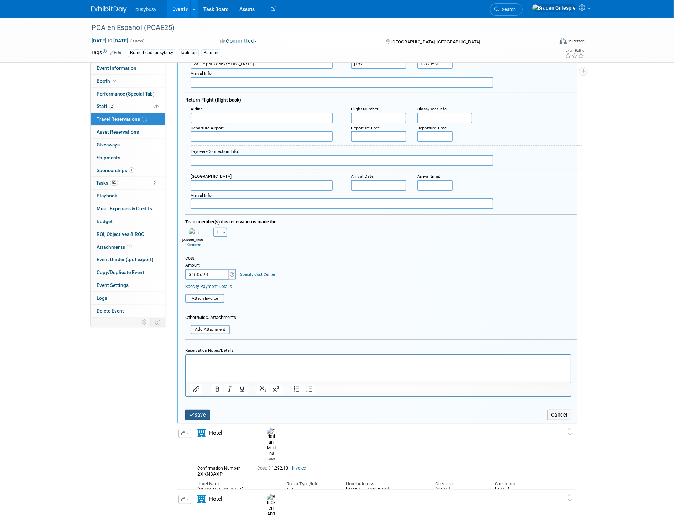
click at [205, 410] on button "Save" at bounding box center [197, 415] width 25 height 10
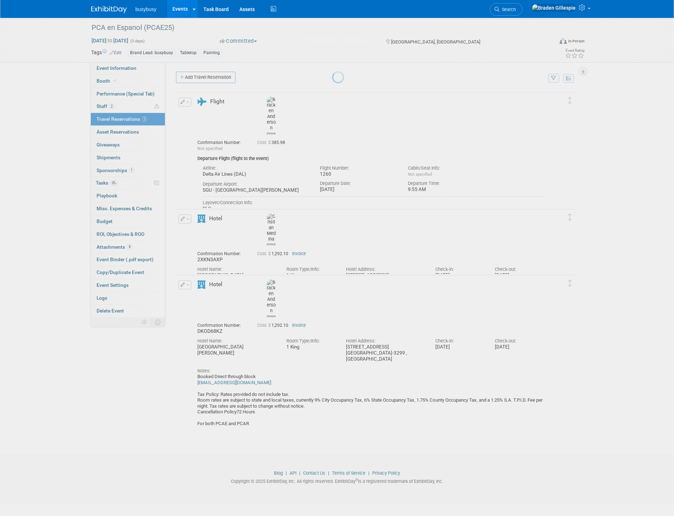
scroll to position [0, 0]
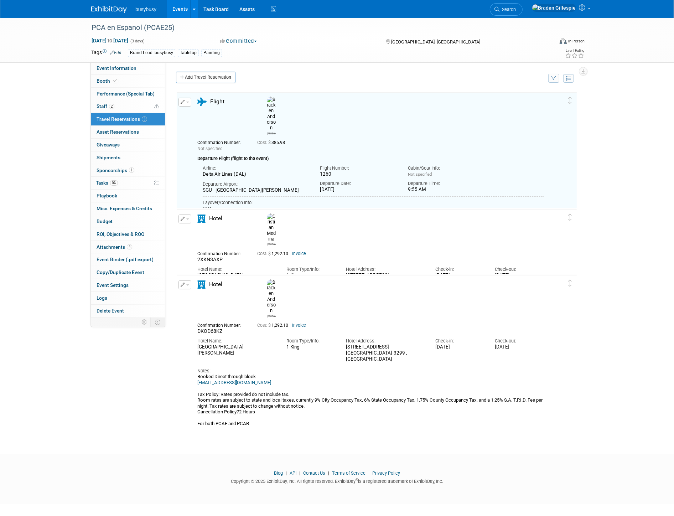
click at [102, 9] on img at bounding box center [109, 9] width 36 height 7
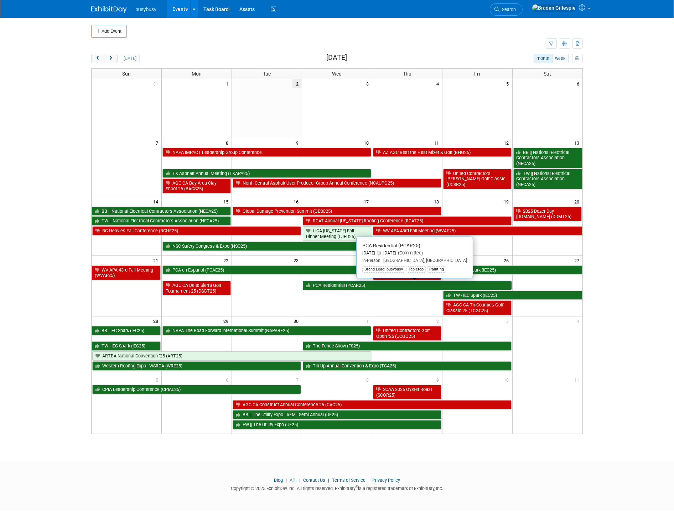
click at [355, 290] on link "PCA Residential (PCAR25)" at bounding box center [407, 285] width 209 height 9
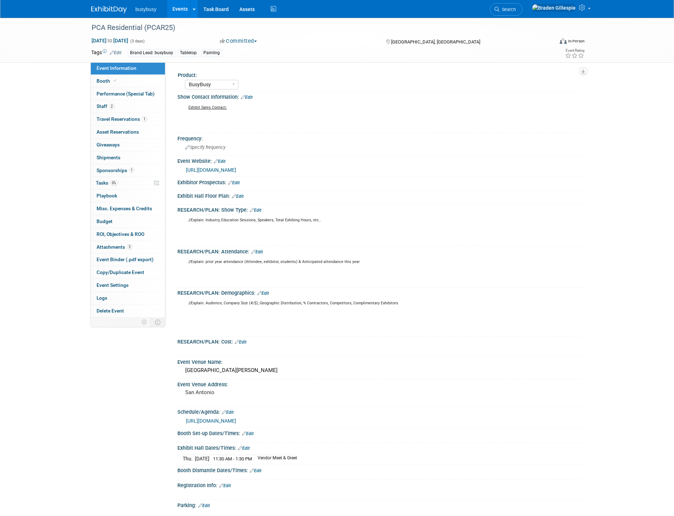
select select "BusyBusy"
click at [144, 119] on span "1" at bounding box center [144, 118] width 5 height 5
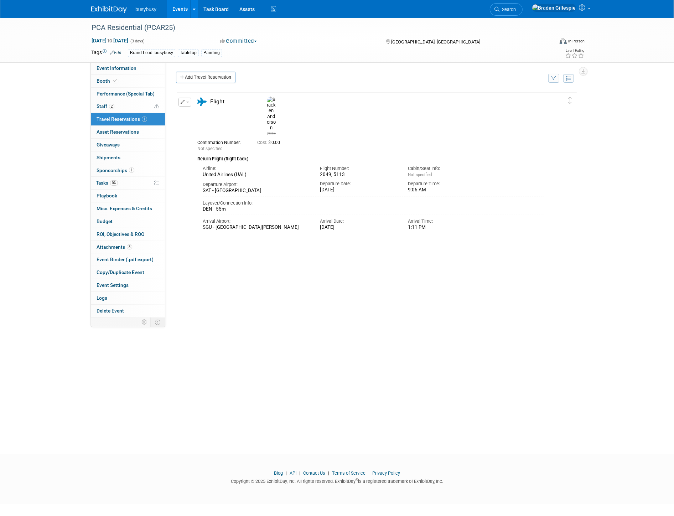
click at [186, 100] on button "button" at bounding box center [184, 102] width 13 height 9
click at [200, 118] on button "Edit Reservation" at bounding box center [209, 114] width 60 height 10
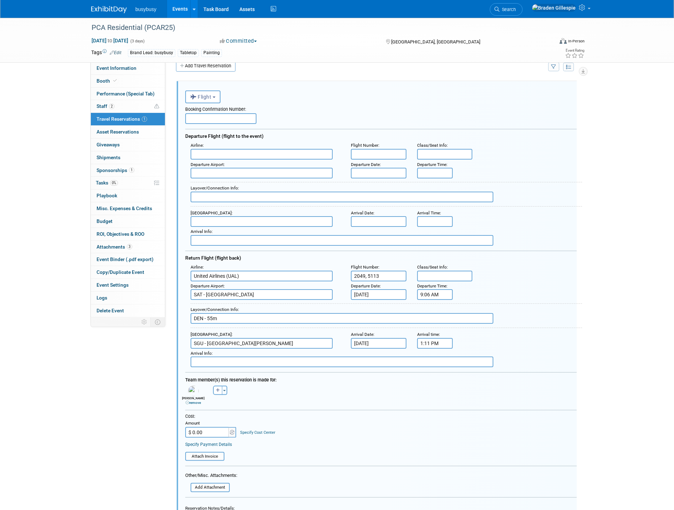
click at [217, 428] on input "$ 0.00" at bounding box center [207, 432] width 45 height 11
type input "$ 247.89"
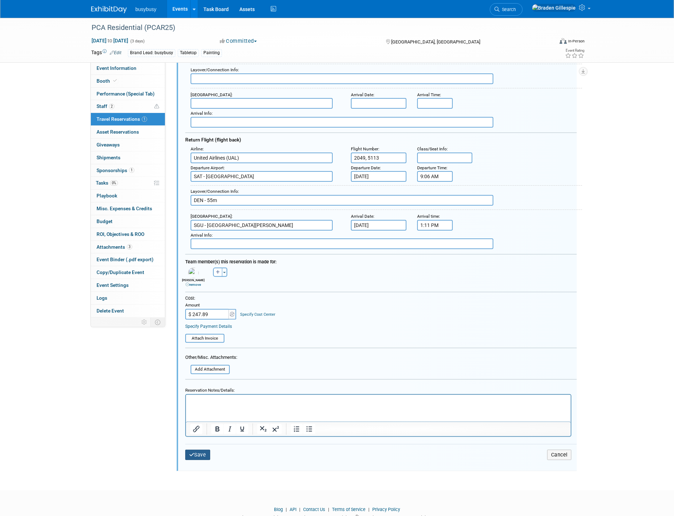
scroll to position [152, 0]
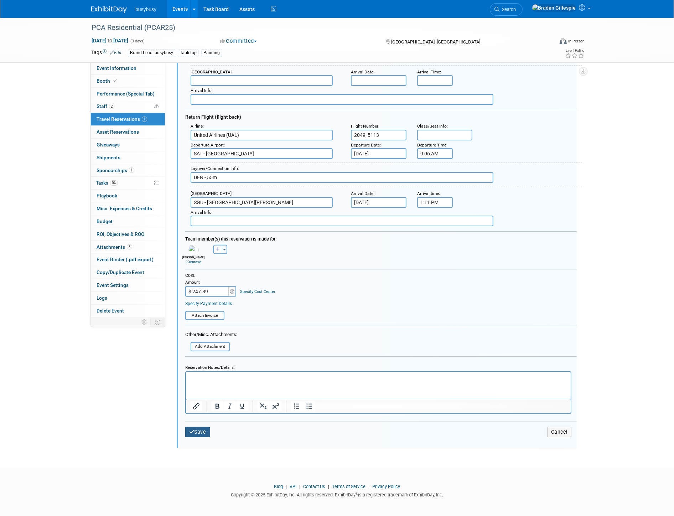
click at [201, 427] on button "Save" at bounding box center [197, 432] width 25 height 10
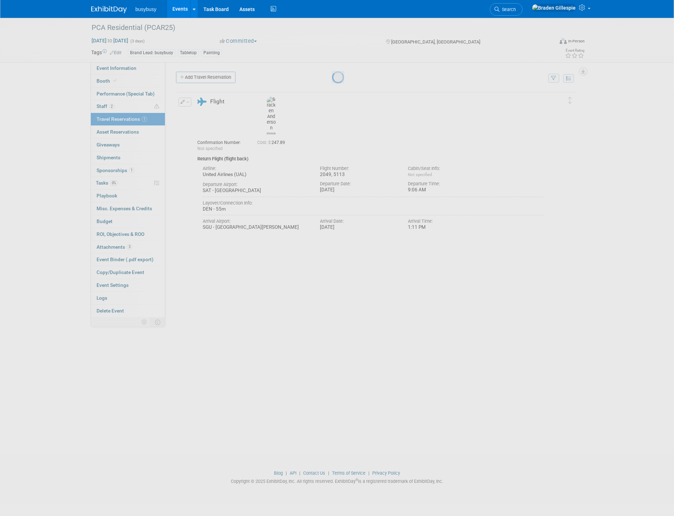
scroll to position [0, 0]
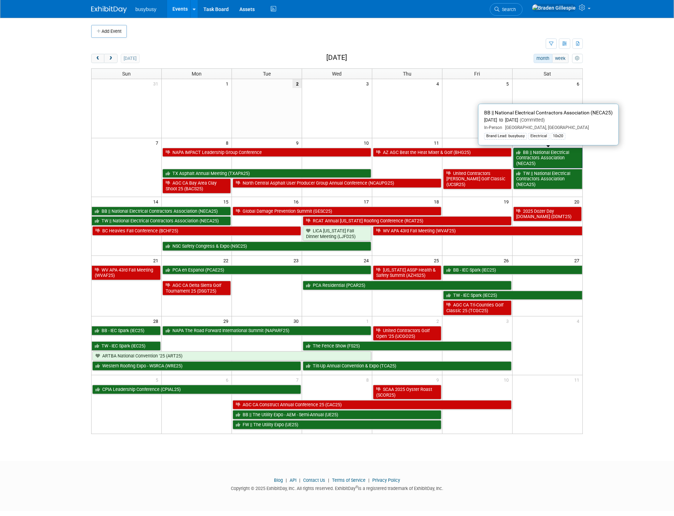
click at [551, 156] on link "BB || National Electrical Contractors Association (NECA25)" at bounding box center [547, 158] width 69 height 20
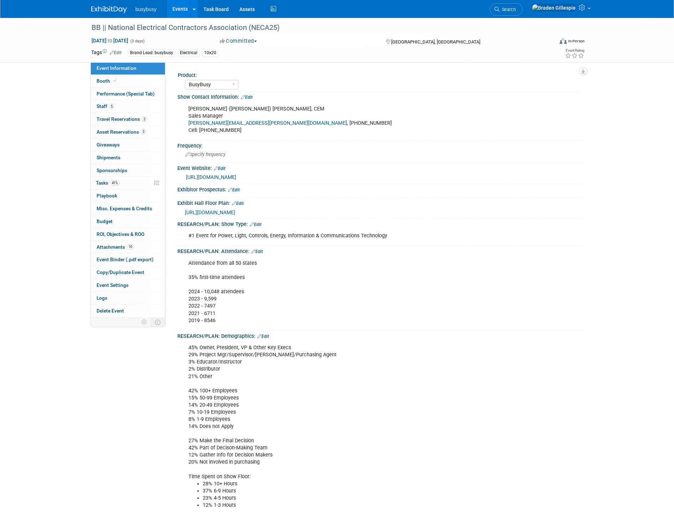
select select "BusyBusy"
click at [137, 119] on span "Travel Reservations 3" at bounding box center [122, 119] width 51 height 6
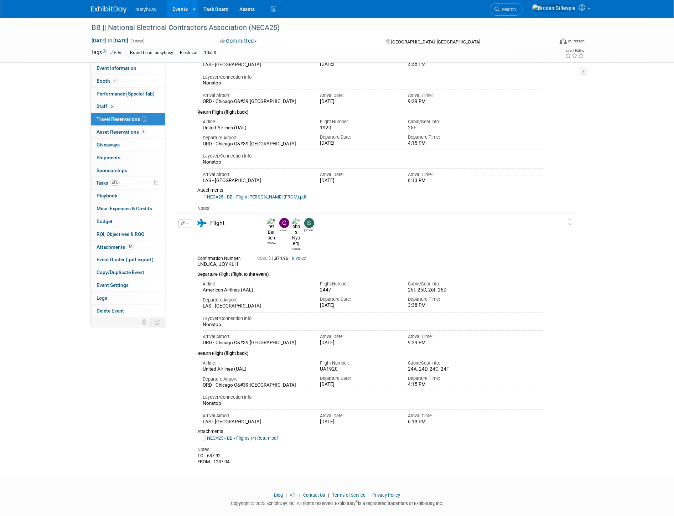
scroll to position [332, 0]
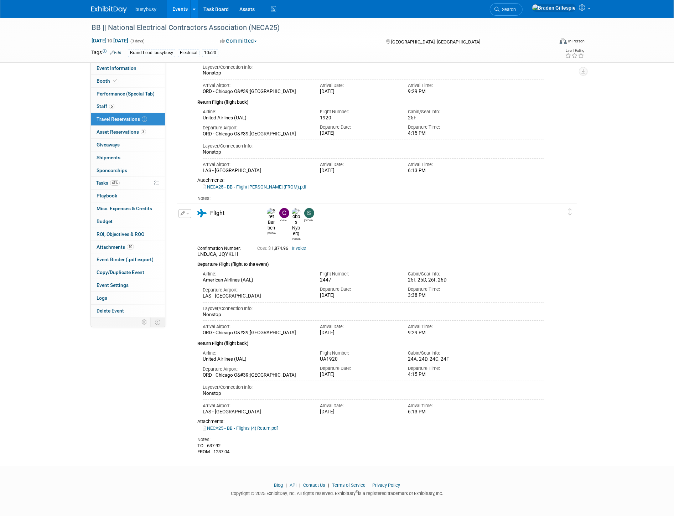
click at [111, 1] on div at bounding box center [113, 6] width 44 height 13
click at [107, 11] on img at bounding box center [109, 9] width 36 height 7
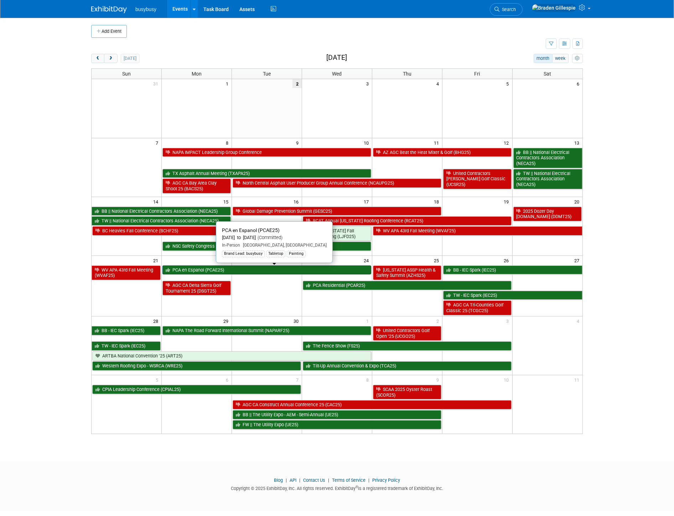
click at [318, 269] on link "PCA en Espanol (PCAE25)" at bounding box center [266, 269] width 209 height 9
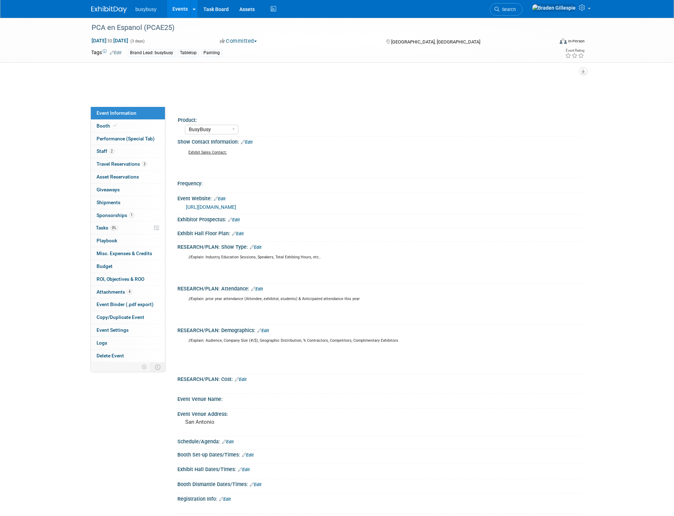
select select "BusyBusy"
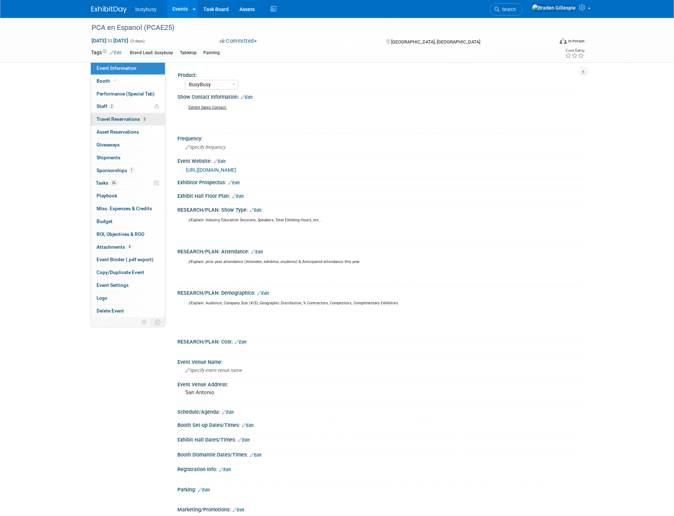
click at [123, 120] on span "Travel Reservations 3" at bounding box center [122, 119] width 51 height 6
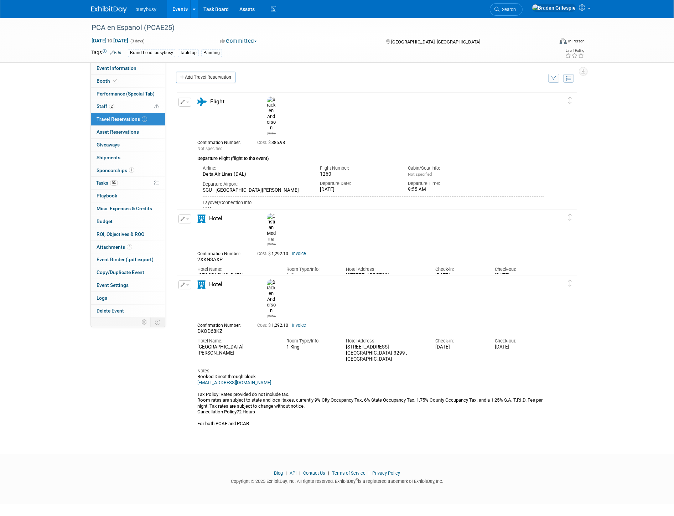
drag, startPoint x: 288, startPoint y: 203, endPoint x: 205, endPoint y: 202, distance: 83.3
click at [203, 224] on div "SAT - [GEOGRAPHIC_DATA]" at bounding box center [256, 227] width 106 height 6
click at [199, 215] on div "Arrival Airport: SAT - [GEOGRAPHIC_DATA]" at bounding box center [255, 222] width 117 height 15
